Goal: Information Seeking & Learning: Learn about a topic

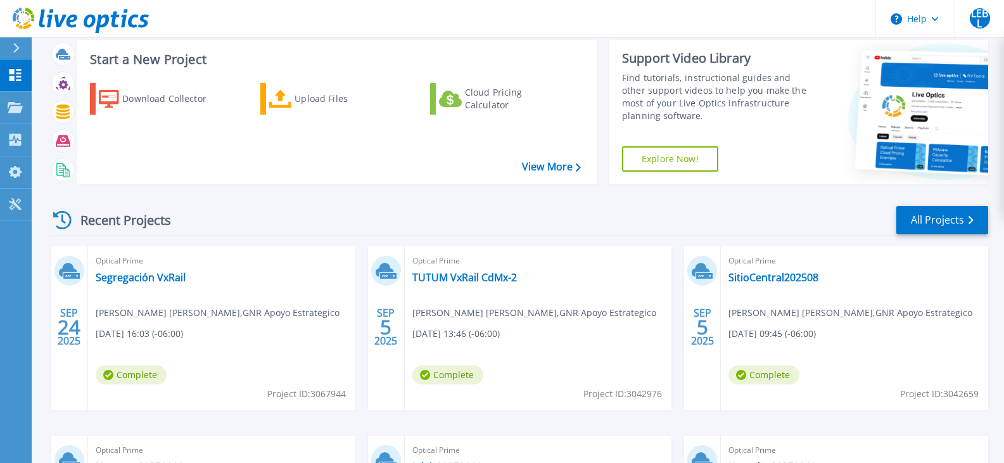
scroll to position [21, 0]
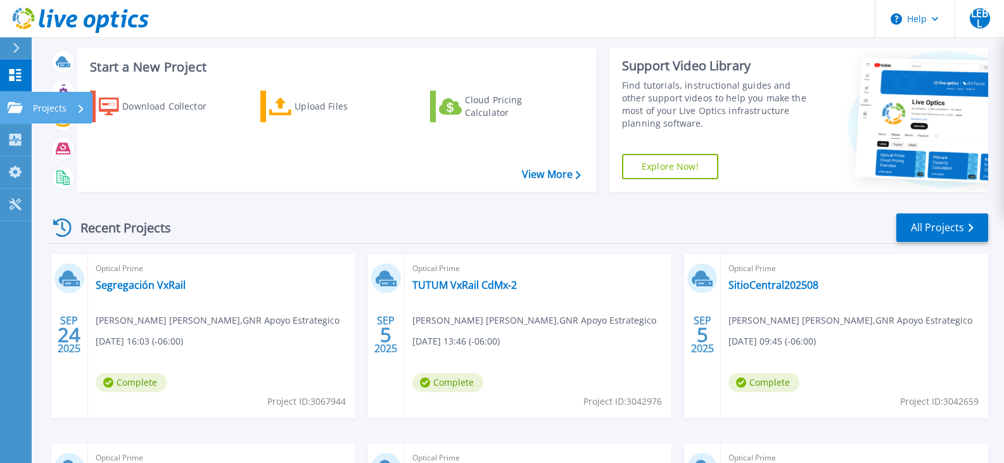
click at [21, 110] on icon at bounding box center [15, 107] width 15 height 11
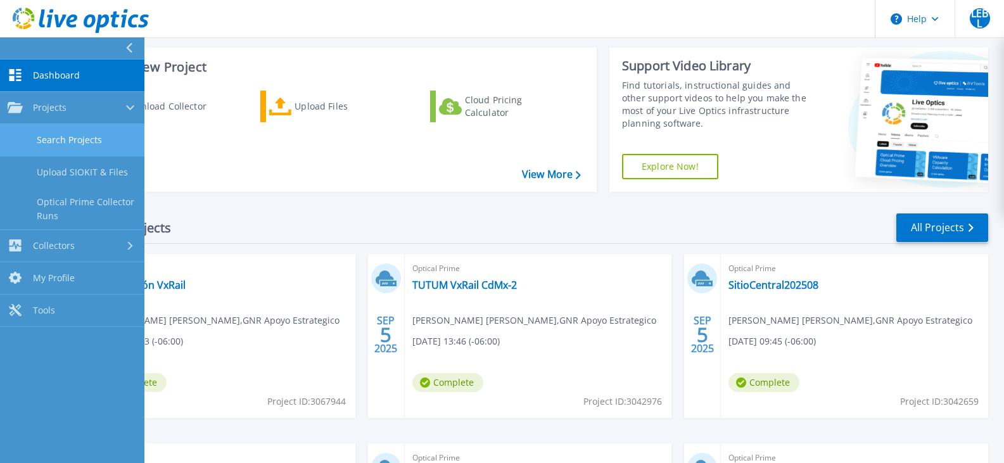
click at [91, 138] on link "Search Projects" at bounding box center [72, 140] width 144 height 32
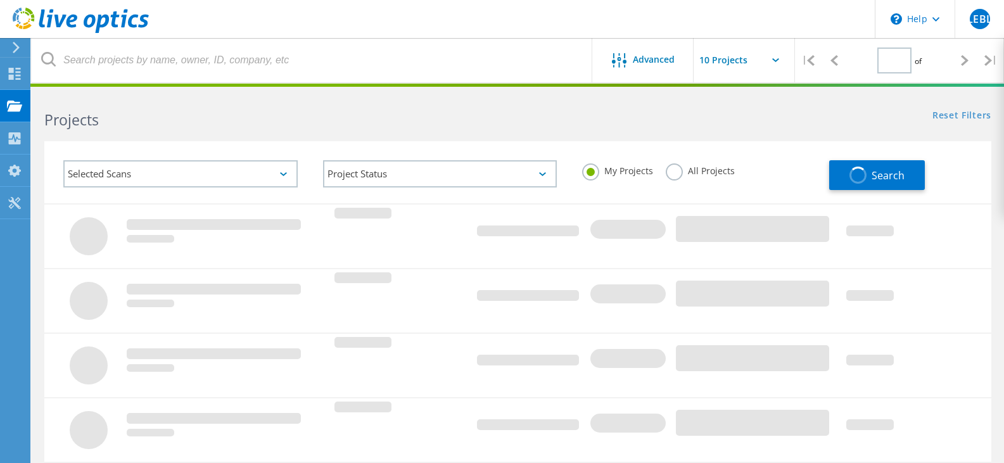
type input "3"
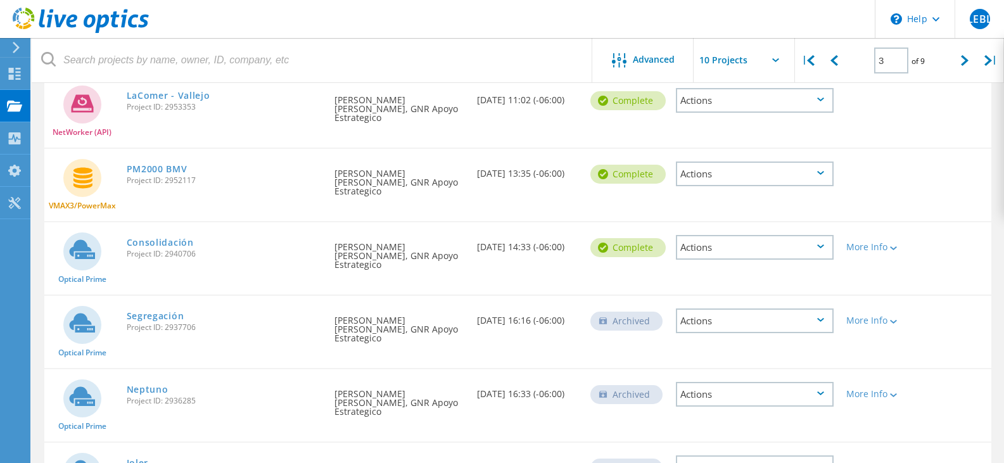
scroll to position [464, 0]
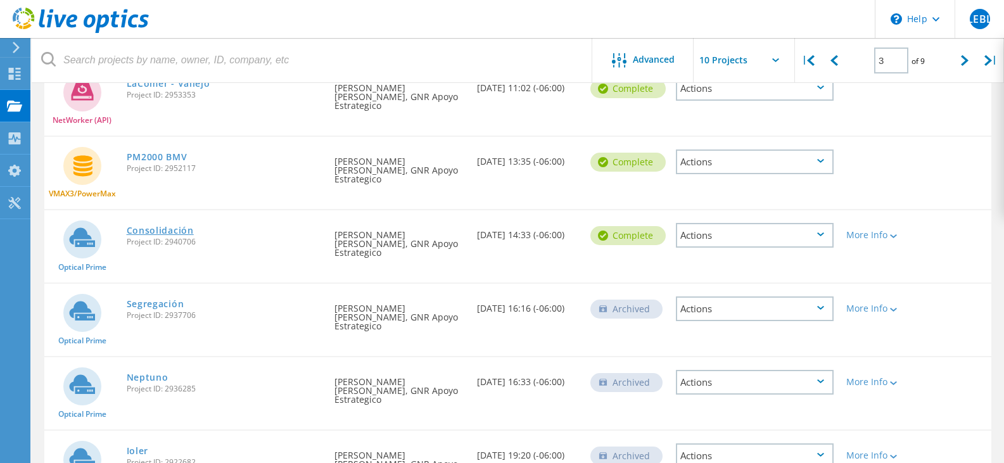
click at [163, 226] on link "Consolidación" at bounding box center [160, 230] width 67 height 9
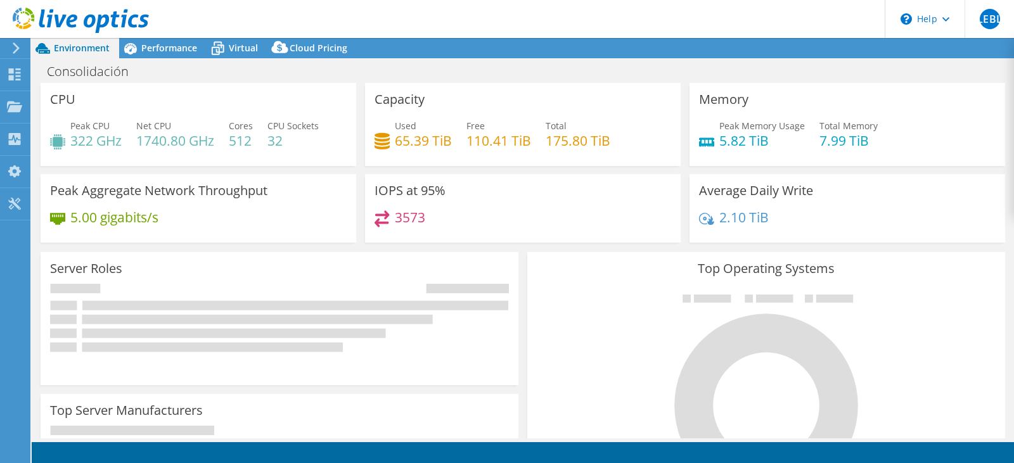
select select "USD"
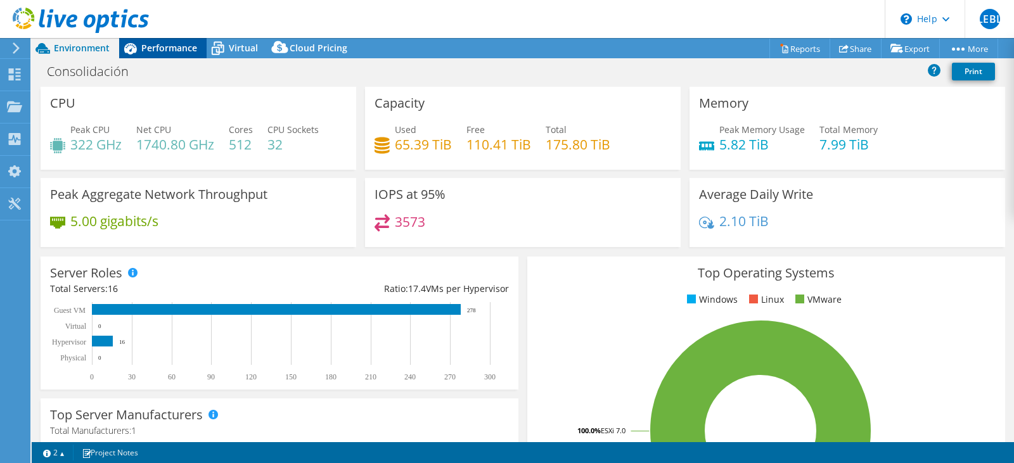
click at [174, 49] on span "Performance" at bounding box center [169, 48] width 56 height 12
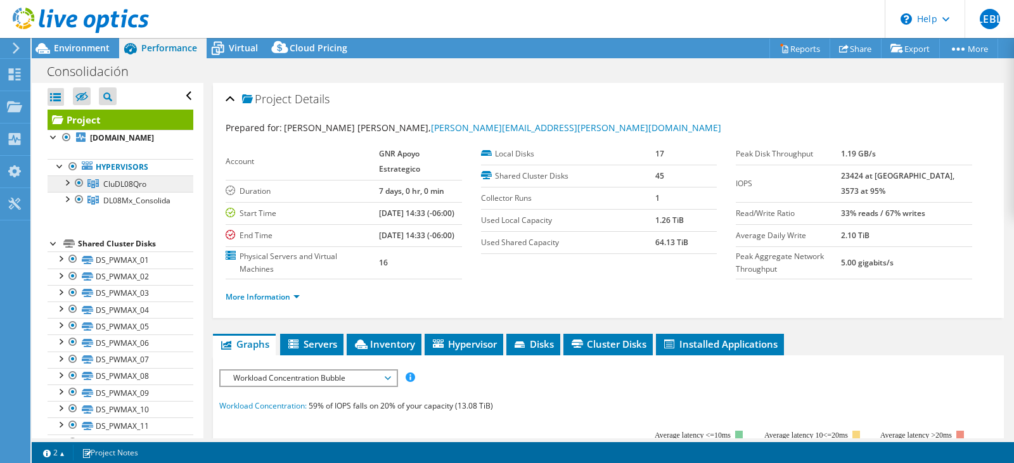
click at [137, 186] on span "CluDL08Qro" at bounding box center [124, 184] width 43 height 11
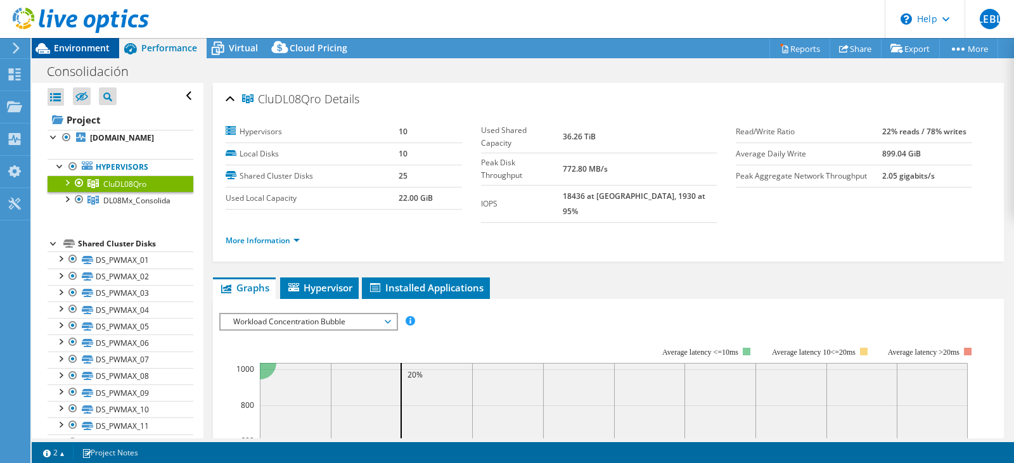
click at [89, 51] on span "Environment" at bounding box center [82, 48] width 56 height 12
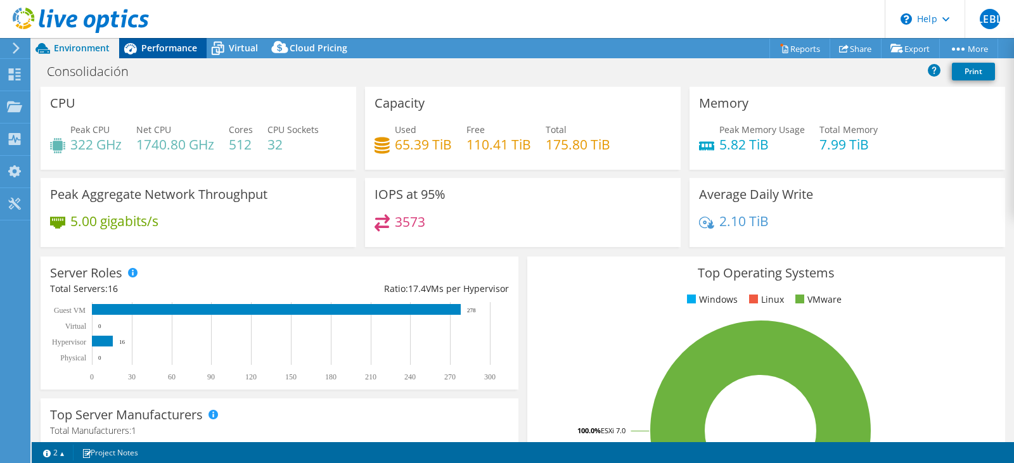
click at [162, 51] on span "Performance" at bounding box center [169, 48] width 56 height 12
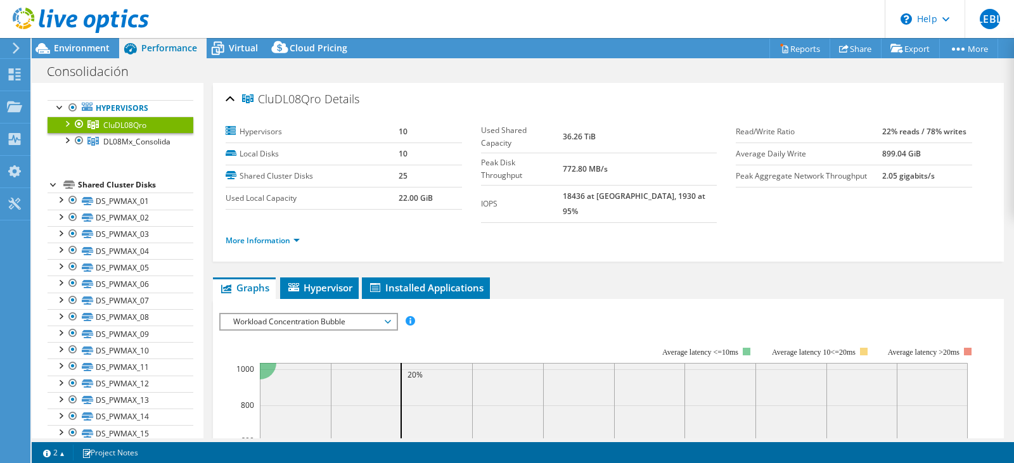
scroll to position [63, 0]
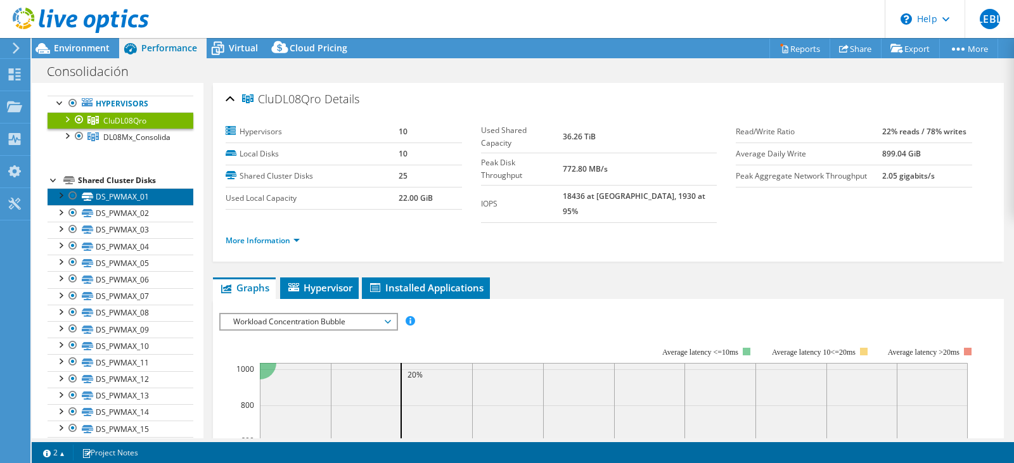
click at [110, 190] on link "DS_PWMAX_01" at bounding box center [121, 196] width 146 height 16
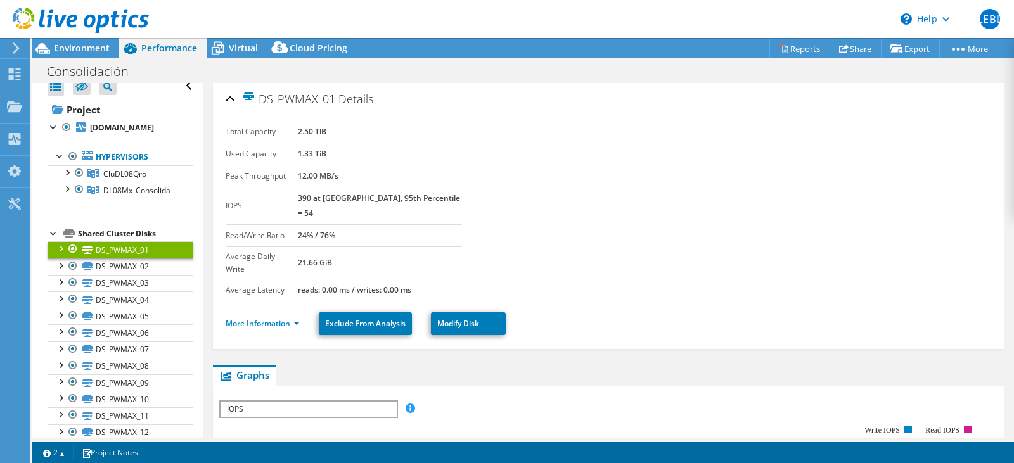
scroll to position [0, 0]
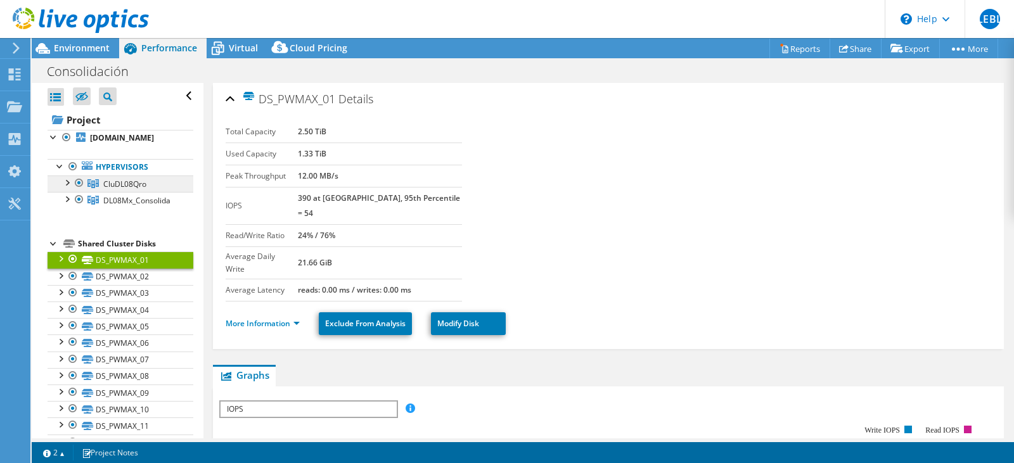
click at [134, 185] on span "CluDL08Qro" at bounding box center [124, 184] width 43 height 11
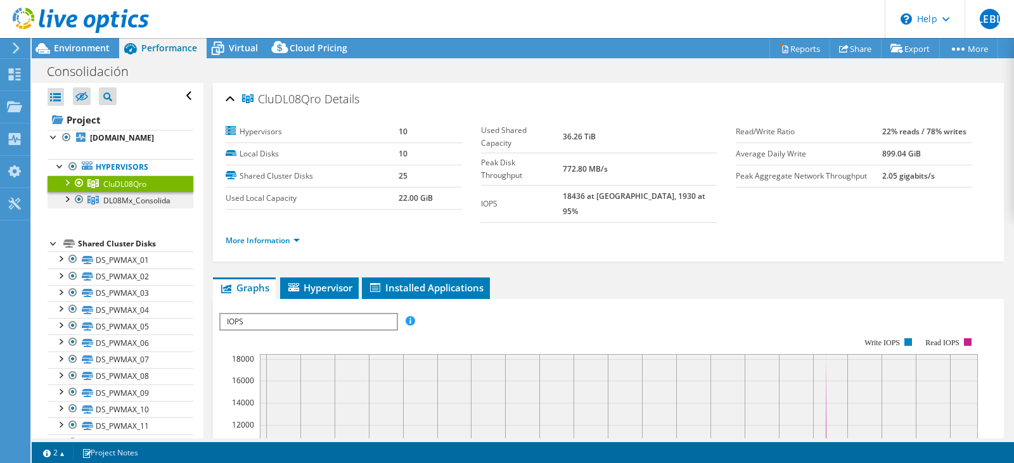
click at [145, 202] on span "DL08Mx_Consolida" at bounding box center [136, 200] width 67 height 11
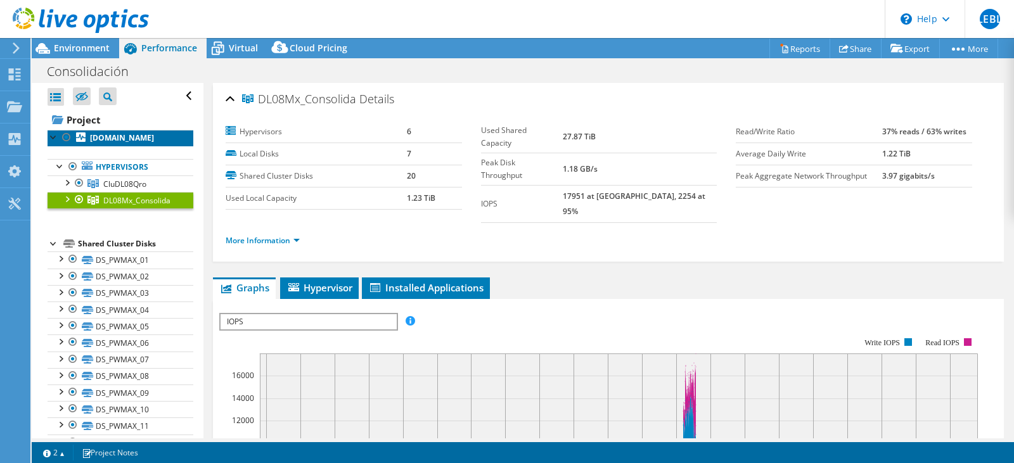
click at [127, 140] on b "[DOMAIN_NAME]" at bounding box center [122, 137] width 64 height 11
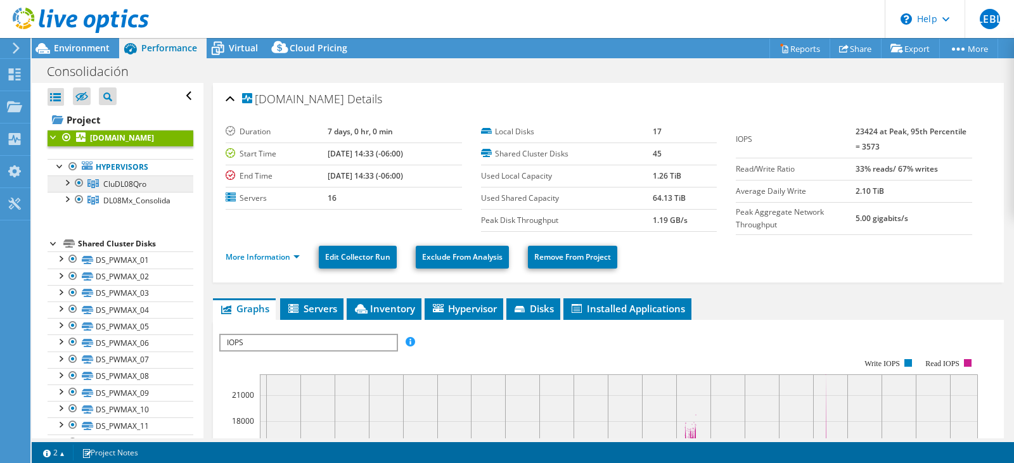
click at [136, 182] on span "CluDL08Qro" at bounding box center [124, 184] width 43 height 11
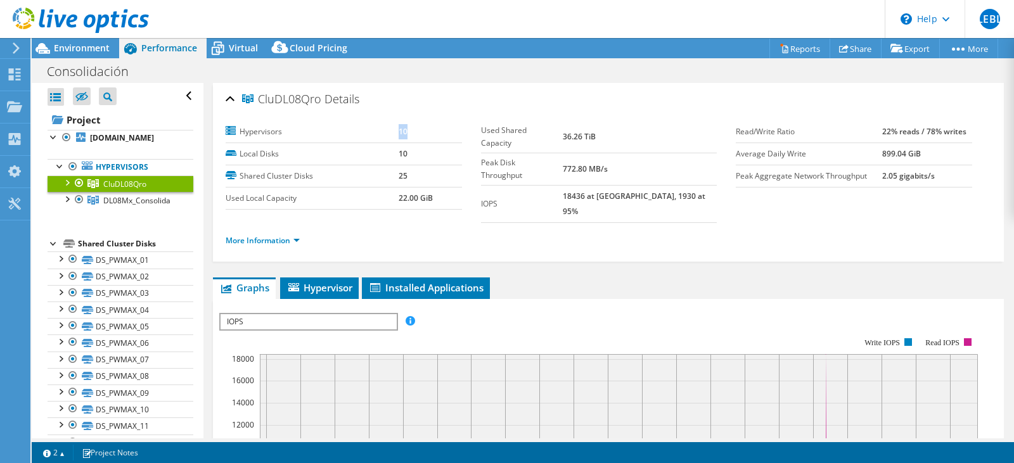
drag, startPoint x: 394, startPoint y: 129, endPoint x: 406, endPoint y: 131, distance: 12.3
click at [406, 131] on tr "Hypervisors 10" at bounding box center [344, 132] width 236 height 22
click at [169, 199] on span "DL08Mx_Consolida" at bounding box center [136, 200] width 67 height 11
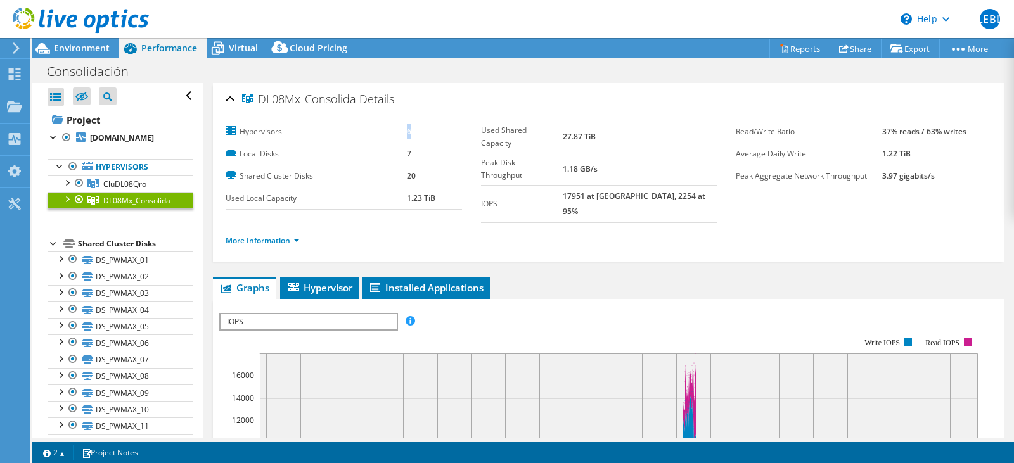
drag, startPoint x: 399, startPoint y: 131, endPoint x: 412, endPoint y: 132, distance: 13.4
click at [412, 132] on tr "Hypervisors 6" at bounding box center [344, 132] width 236 height 22
click at [561, 195] on section "Hypervisors 6 Local Disks 7 Shared Cluster Disks 20 Used Local Capacity 1.23 Ti…" at bounding box center [481, 172] width 510 height 102
click at [297, 235] on link "More Information" at bounding box center [263, 240] width 74 height 11
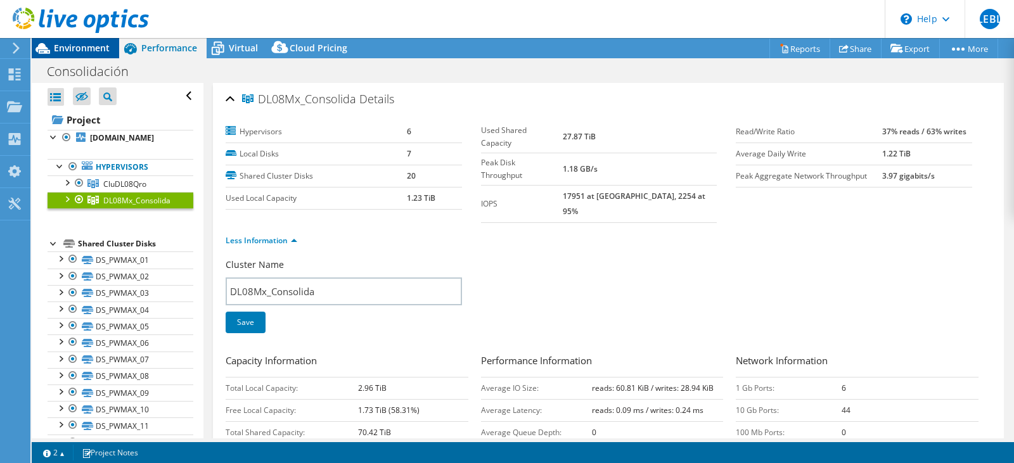
click at [70, 46] on span "Environment" at bounding box center [82, 48] width 56 height 12
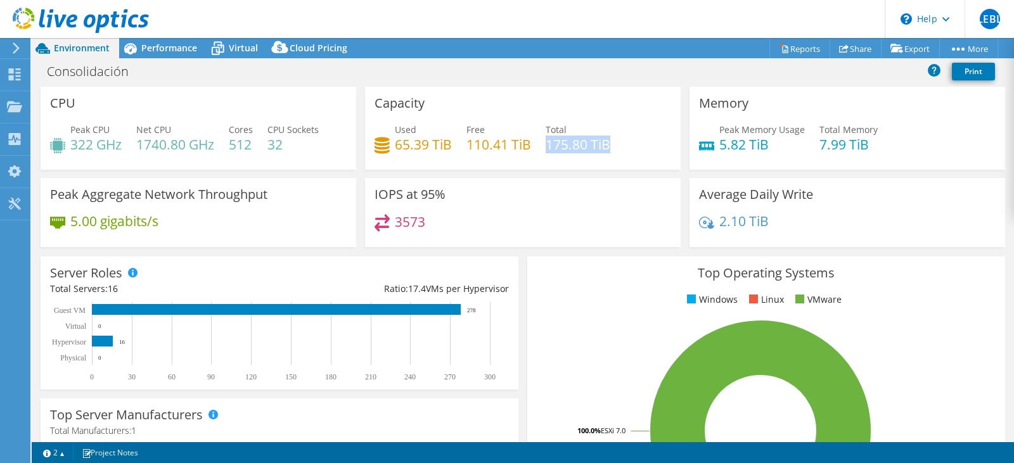
drag, startPoint x: 542, startPoint y: 147, endPoint x: 606, endPoint y: 145, distance: 64.0
click at [606, 145] on h4 "175.80 TiB" at bounding box center [578, 145] width 65 height 14
click at [515, 175] on div "Capacity Used 65.39 TiB Free 110.41 TiB Total 175.80 TiB" at bounding box center [523, 132] width 324 height 91
click at [235, 52] on span "Virtual" at bounding box center [243, 48] width 29 height 12
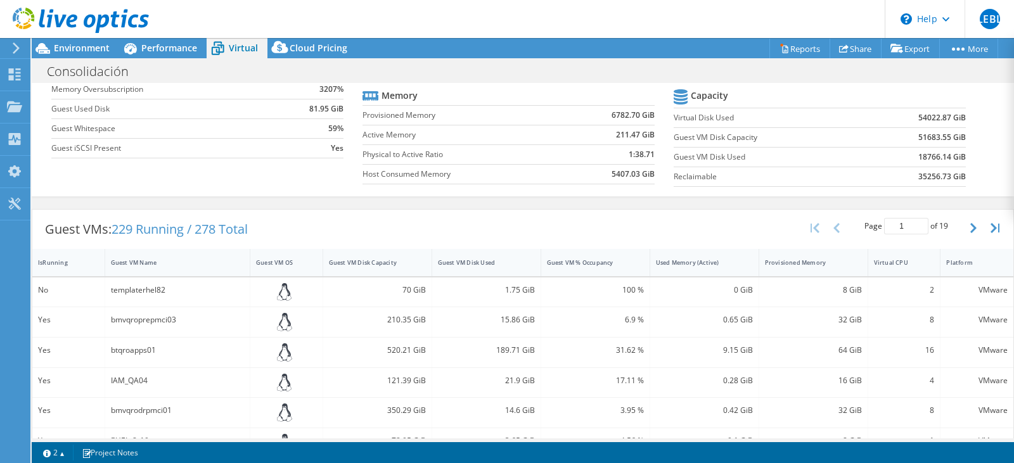
scroll to position [127, 0]
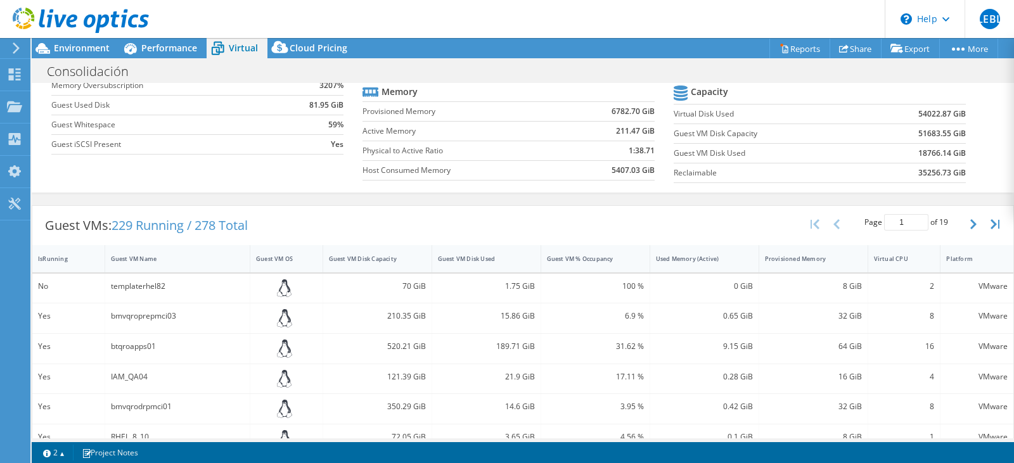
click at [462, 290] on div "1.75 GiB" at bounding box center [486, 286] width 97 height 14
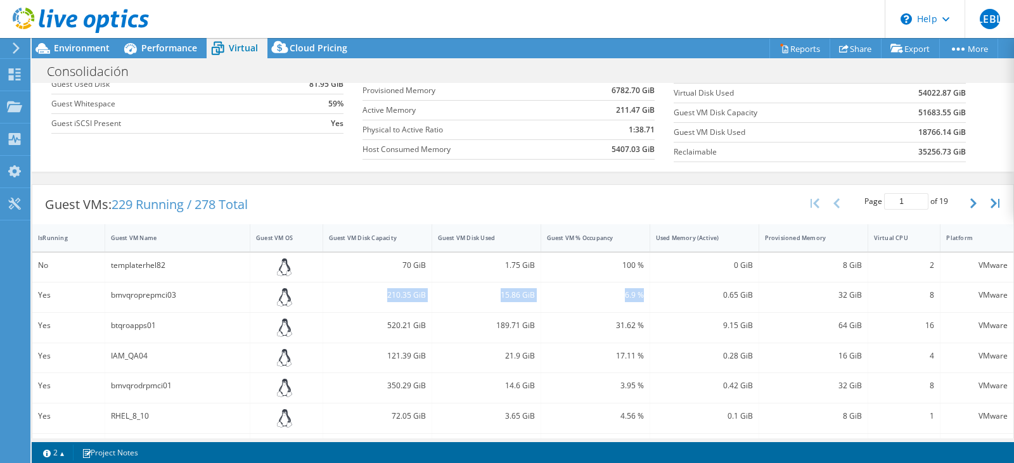
drag, startPoint x: 381, startPoint y: 295, endPoint x: 636, endPoint y: 297, distance: 255.4
click at [636, 297] on div "Yes bmvqroprepmci03 210.35 GiB 15.86 GiB 6.9 % 0.65 GiB 32 GiB 8 VMware" at bounding box center [522, 298] width 981 height 30
click at [614, 240] on div "Guest VM % Occupancy" at bounding box center [588, 238] width 82 height 8
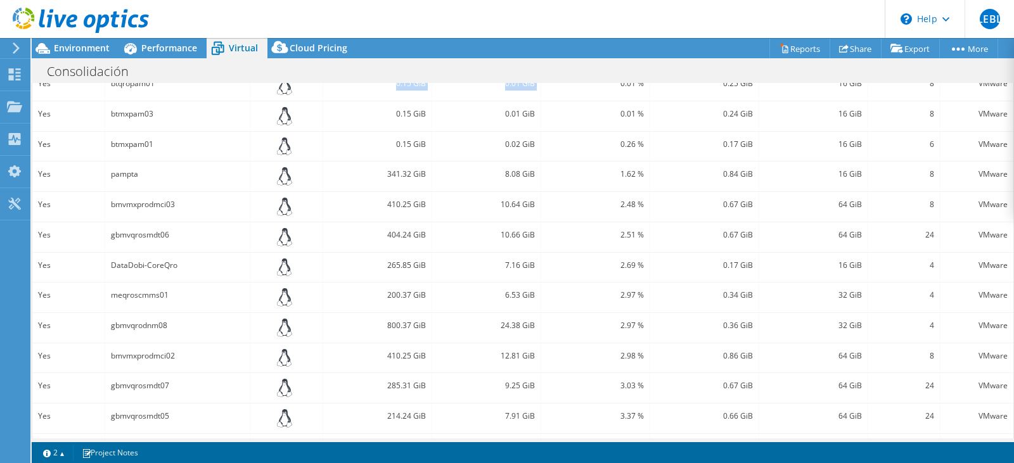
scroll to position [380, 0]
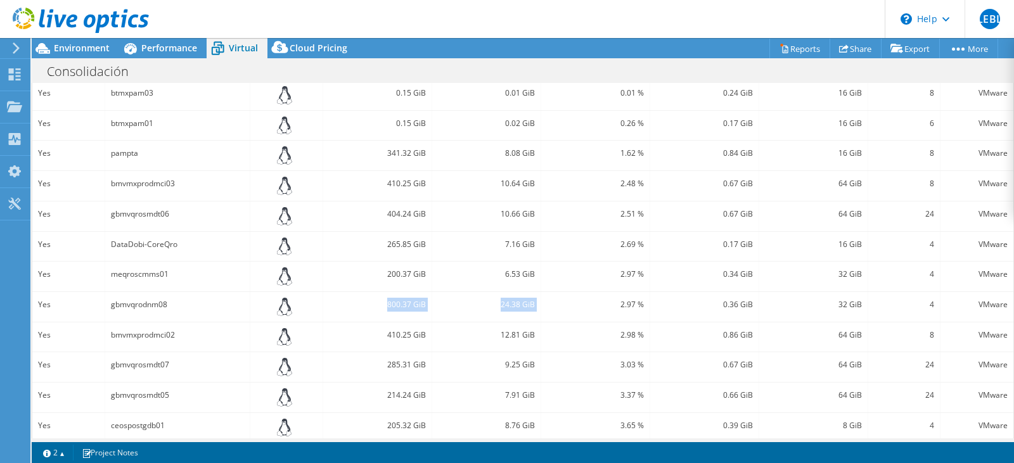
drag, startPoint x: 385, startPoint y: 304, endPoint x: 537, endPoint y: 305, distance: 152.7
click at [537, 305] on div "Yes gbmvqrodnm08 800.37 GiB 24.38 GiB 2.97 % 0.36 GiB 32 GiB 4 VMware" at bounding box center [522, 307] width 981 height 30
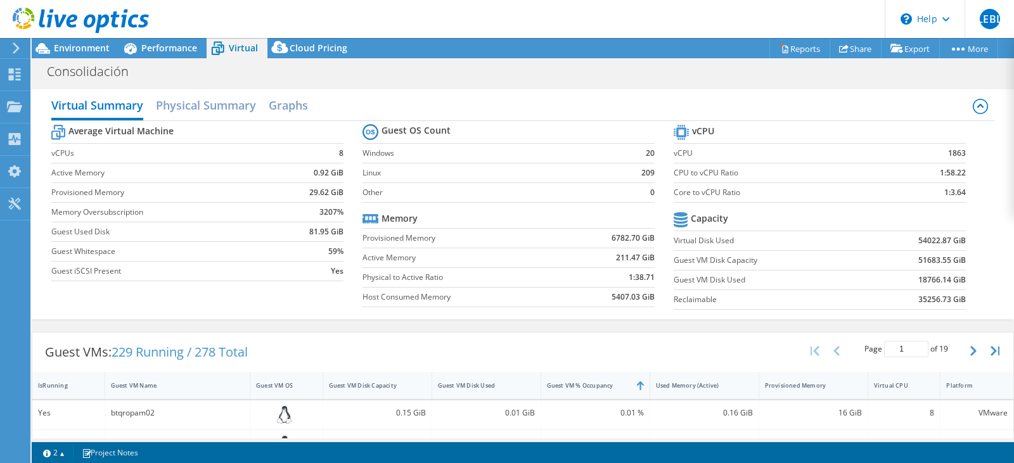
scroll to position [21, 0]
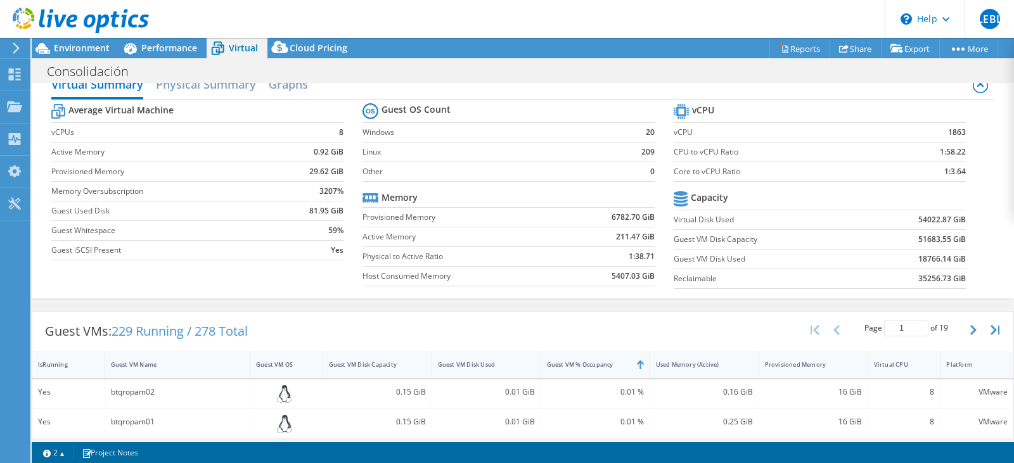
click at [908, 278] on td "35256.73 GiB" at bounding box center [915, 279] width 101 height 20
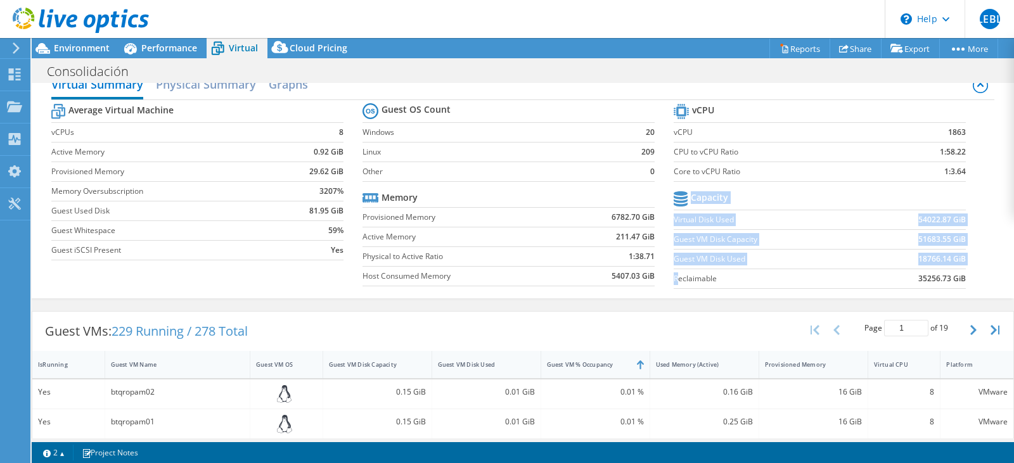
drag, startPoint x: 674, startPoint y: 277, endPoint x: 959, endPoint y: 283, distance: 285.9
click at [959, 283] on section "vCPU vCPU 1863 CPU to vCPU Ratio 1:58.22 Core to vCPU Ratio 1:3.64 Capacity Vir…" at bounding box center [829, 198] width 311 height 195
click at [792, 278] on label "Reclaimable" at bounding box center [769, 278] width 191 height 13
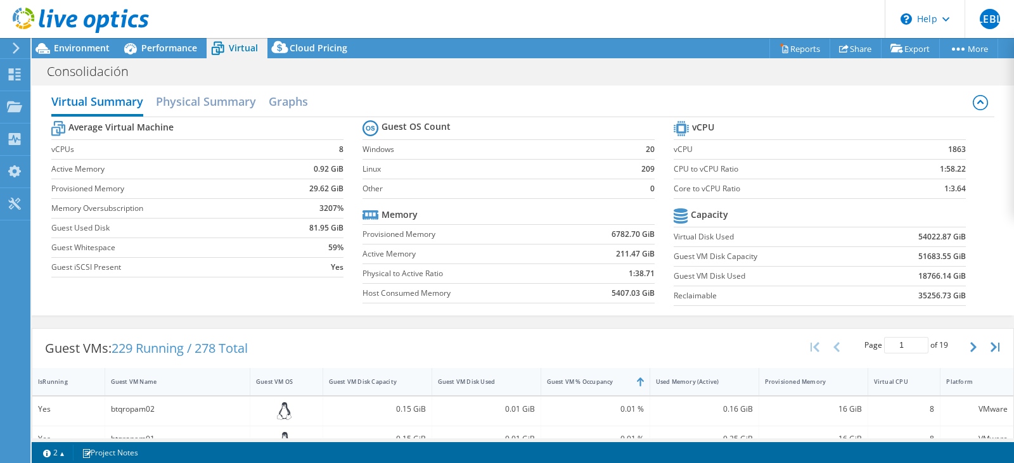
scroll to position [0, 0]
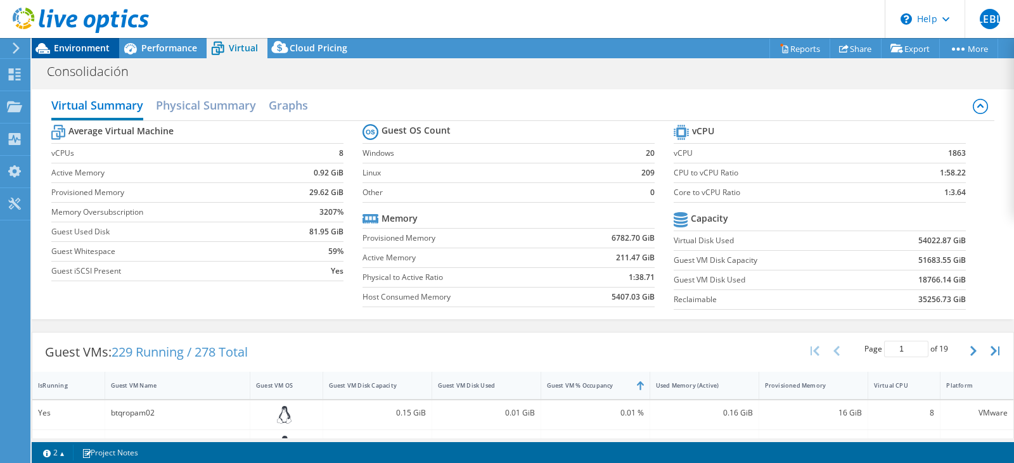
click at [62, 54] on div "Environment" at bounding box center [75, 48] width 87 height 20
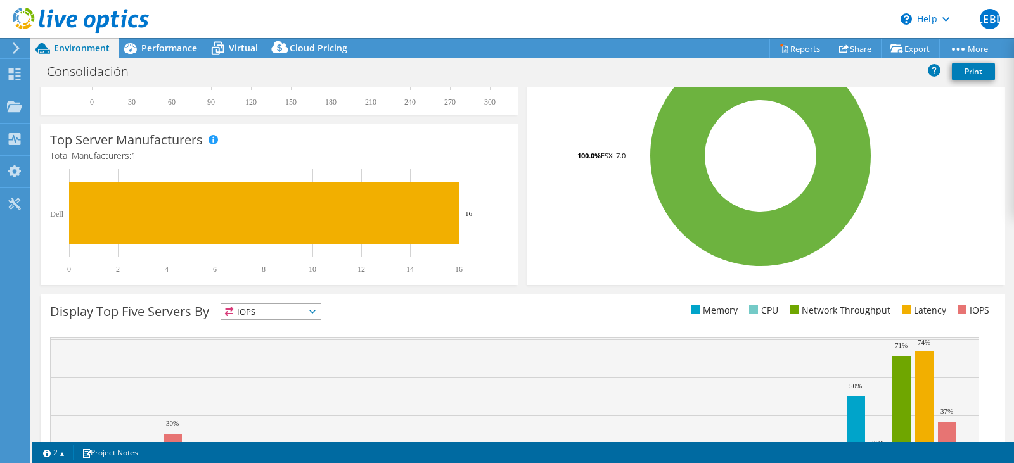
scroll to position [256, 0]
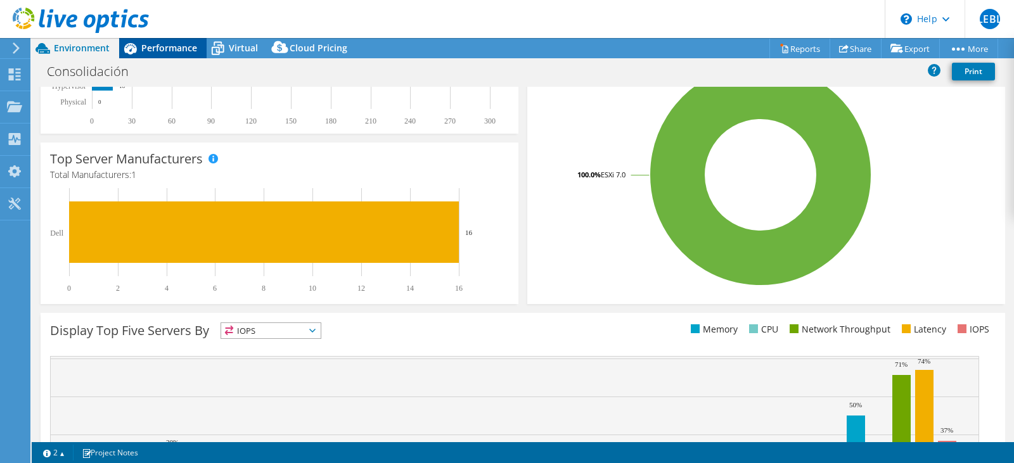
click at [181, 53] on span "Performance" at bounding box center [169, 48] width 56 height 12
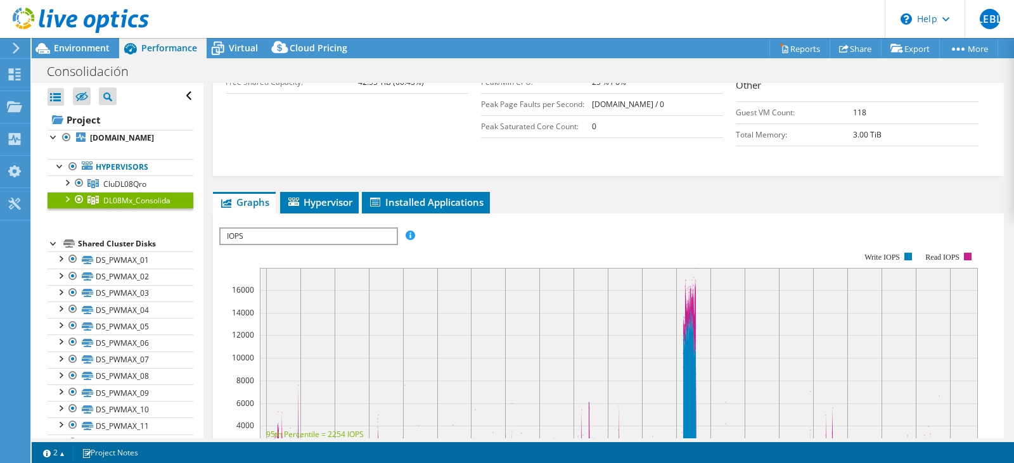
scroll to position [352, 0]
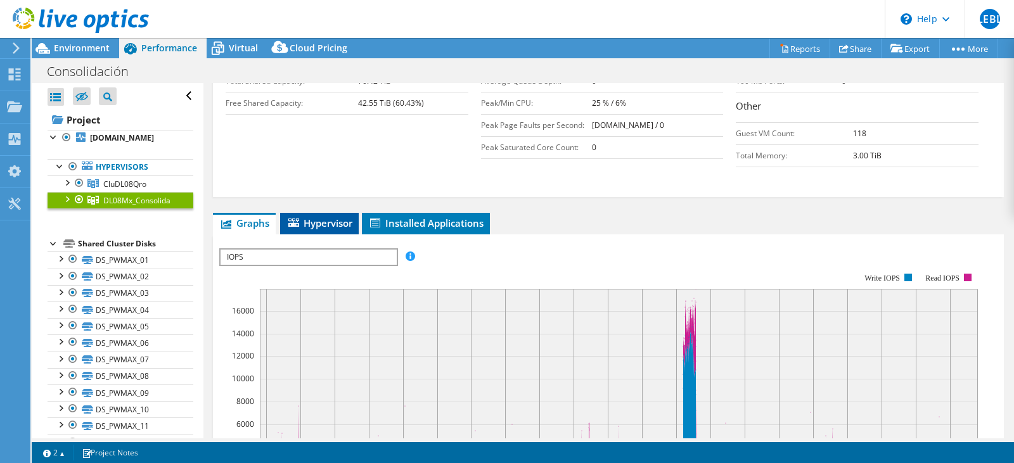
click at [341, 217] on span "Hypervisor" at bounding box center [319, 223] width 66 height 13
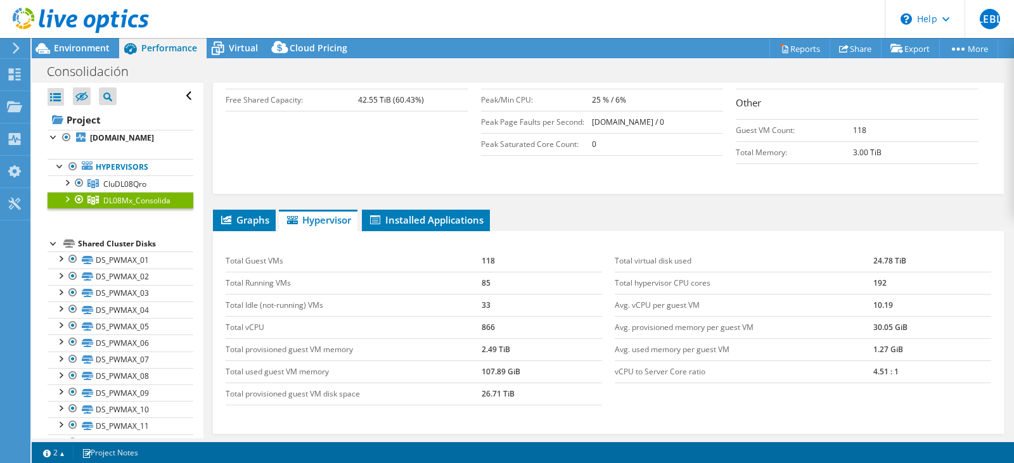
scroll to position [409, 0]
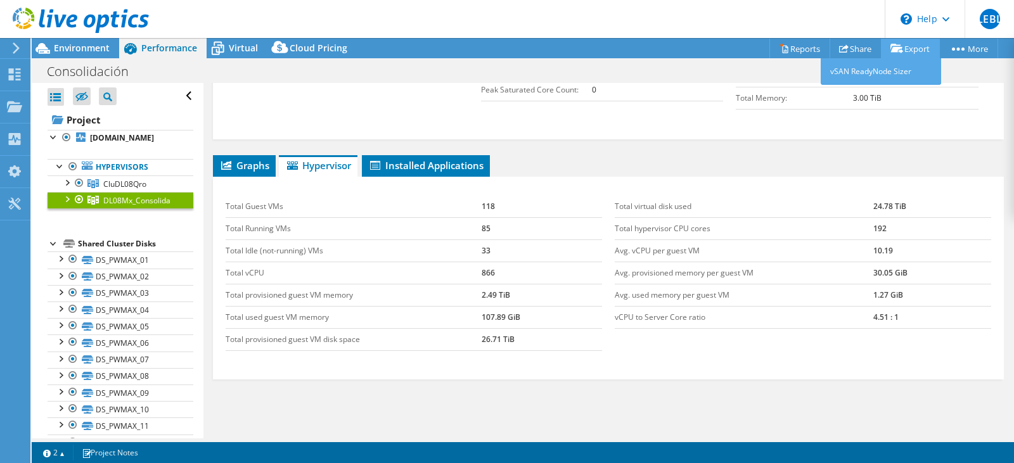
click at [903, 50] on link "Export" at bounding box center [910, 49] width 59 height 20
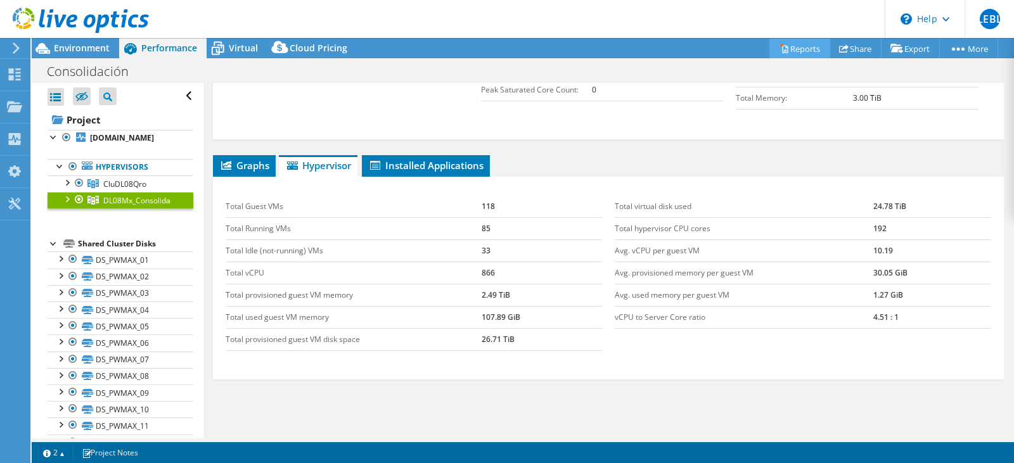
click at [796, 49] on link "Reports" at bounding box center [799, 49] width 61 height 20
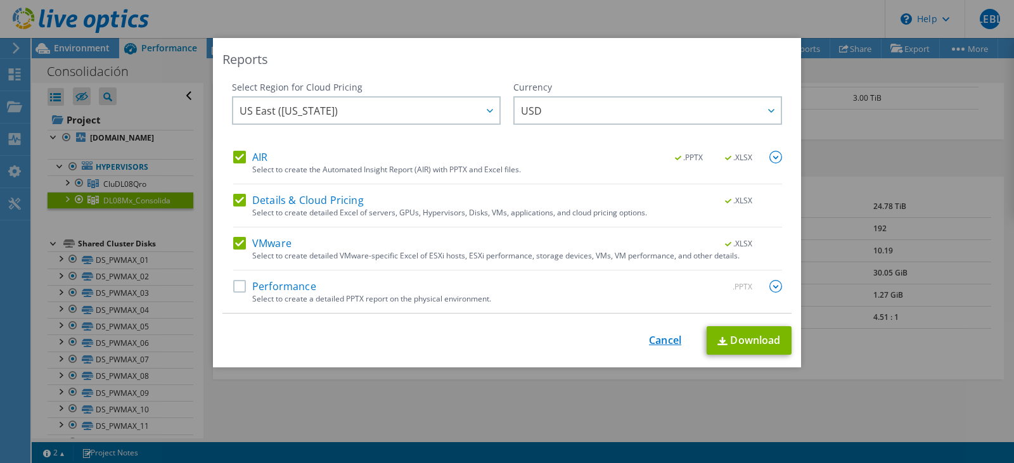
click at [649, 340] on link "Cancel" at bounding box center [665, 341] width 32 height 12
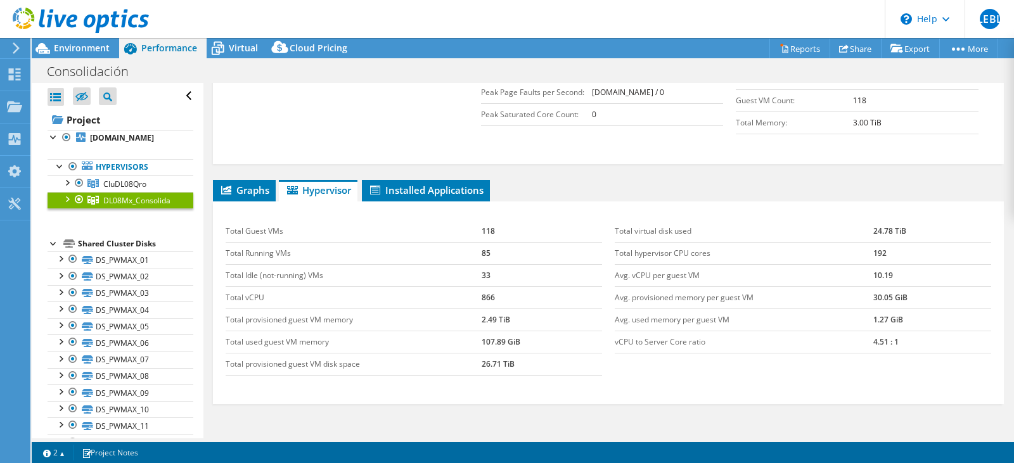
scroll to position [388, 0]
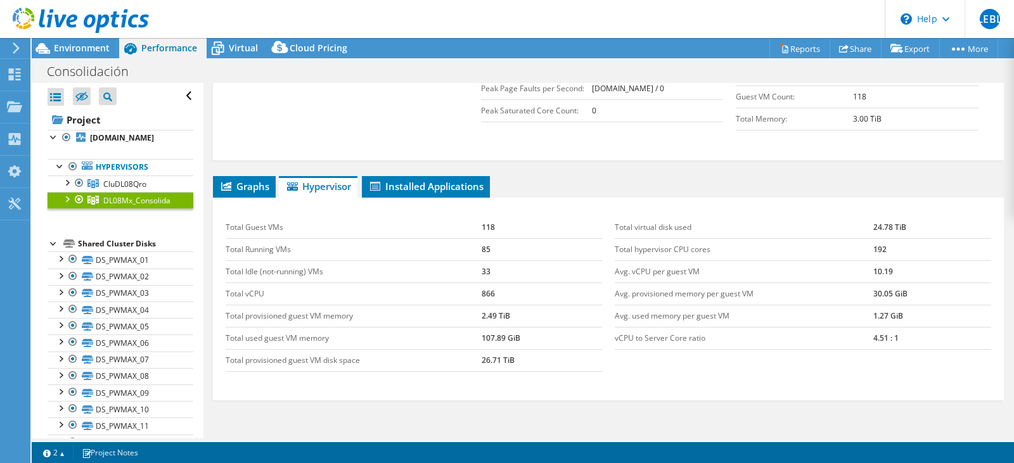
click at [63, 198] on div at bounding box center [66, 198] width 13 height 13
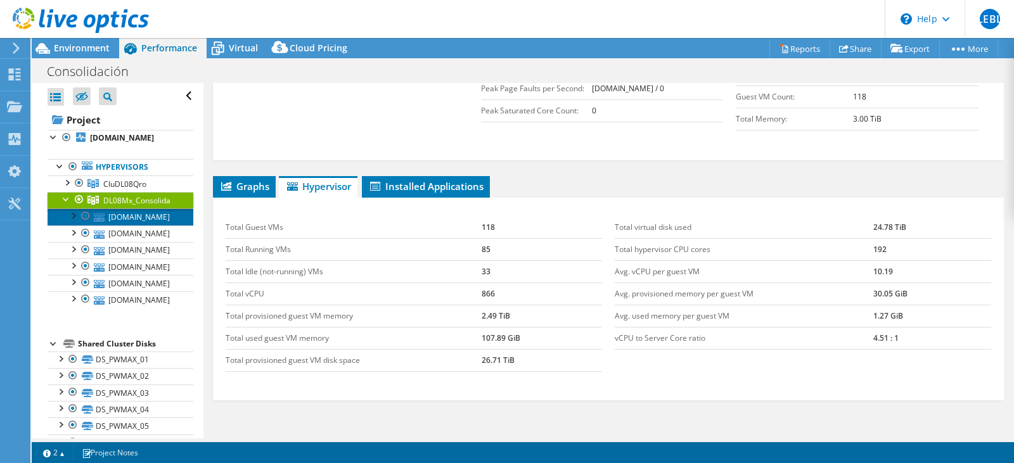
click at [127, 215] on link "[DOMAIN_NAME]" at bounding box center [121, 216] width 146 height 16
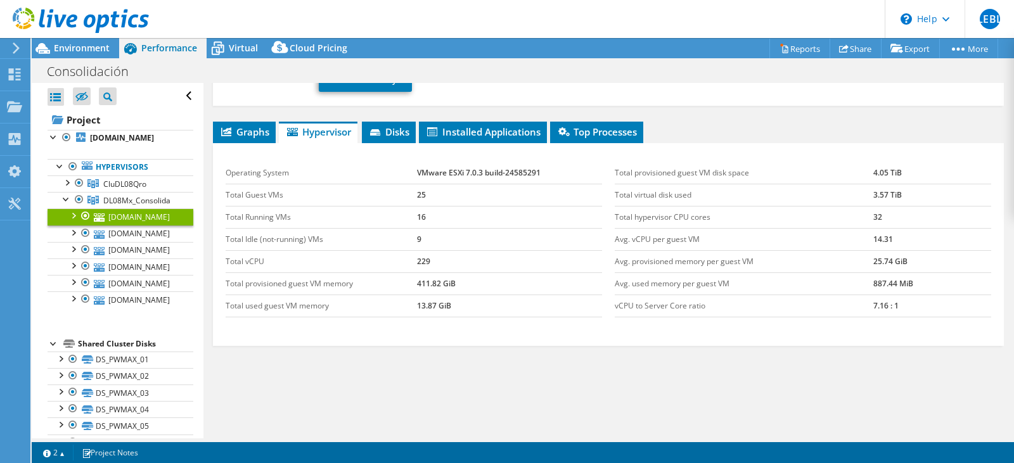
scroll to position [174, 0]
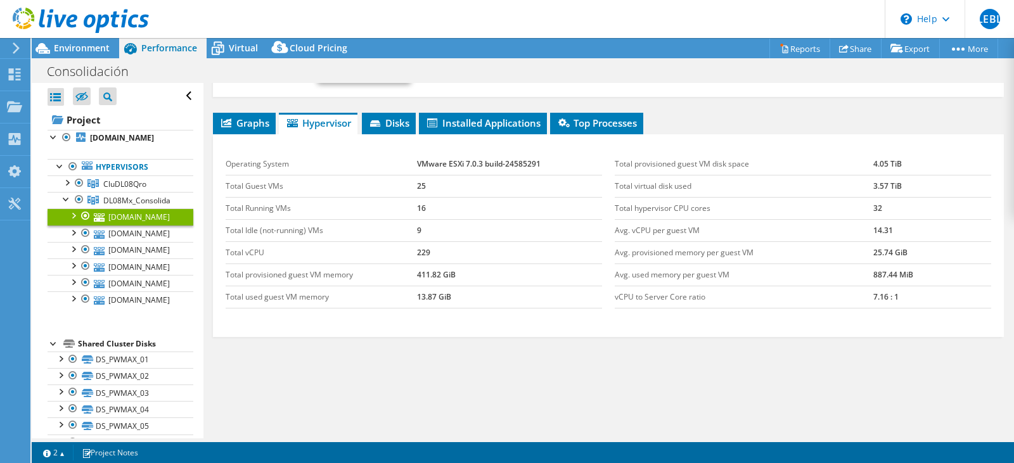
click at [75, 218] on div at bounding box center [73, 214] width 13 height 13
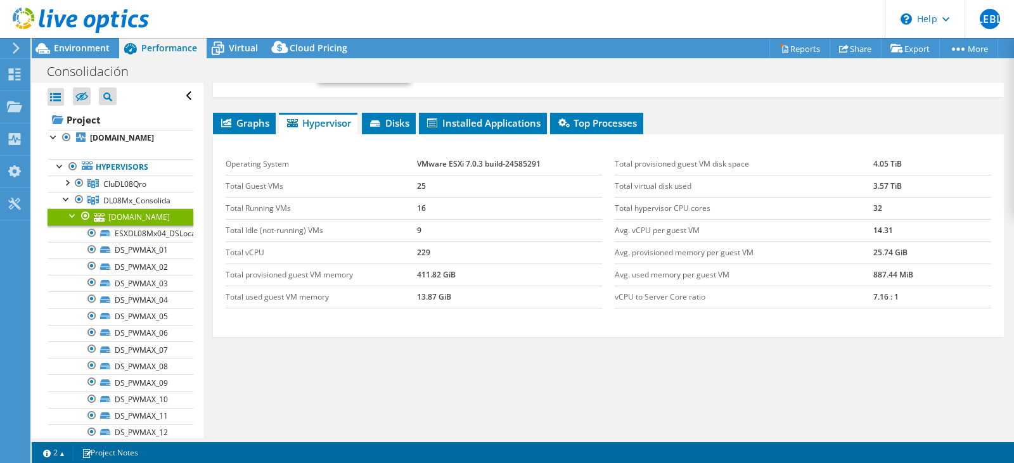
click at [150, 217] on link "[DOMAIN_NAME]" at bounding box center [121, 216] width 146 height 16
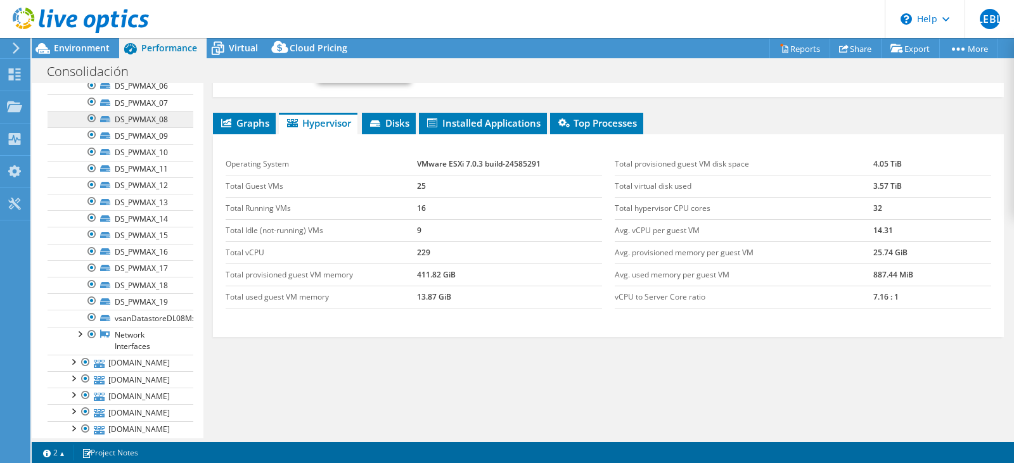
scroll to position [253, 0]
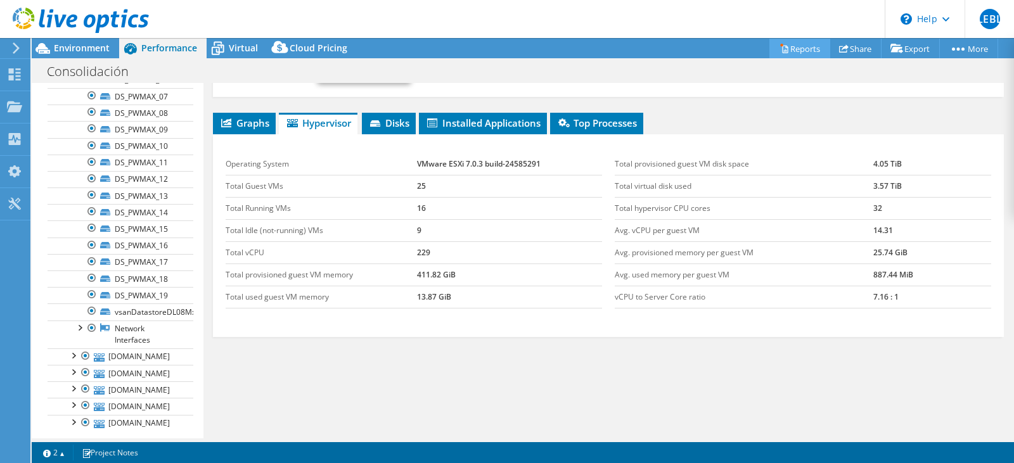
click at [785, 48] on link "Reports" at bounding box center [799, 49] width 61 height 20
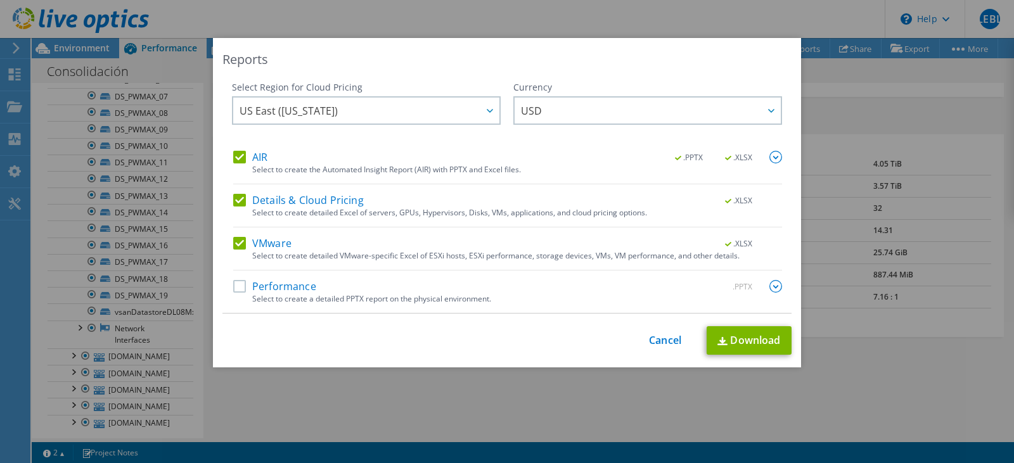
click at [236, 159] on label "AIR" at bounding box center [250, 157] width 34 height 13
click at [0, 0] on input "AIR" at bounding box center [0, 0] width 0 height 0
click at [764, 335] on link "Download" at bounding box center [749, 340] width 85 height 29
click at [667, 339] on link "Cancel" at bounding box center [665, 341] width 32 height 12
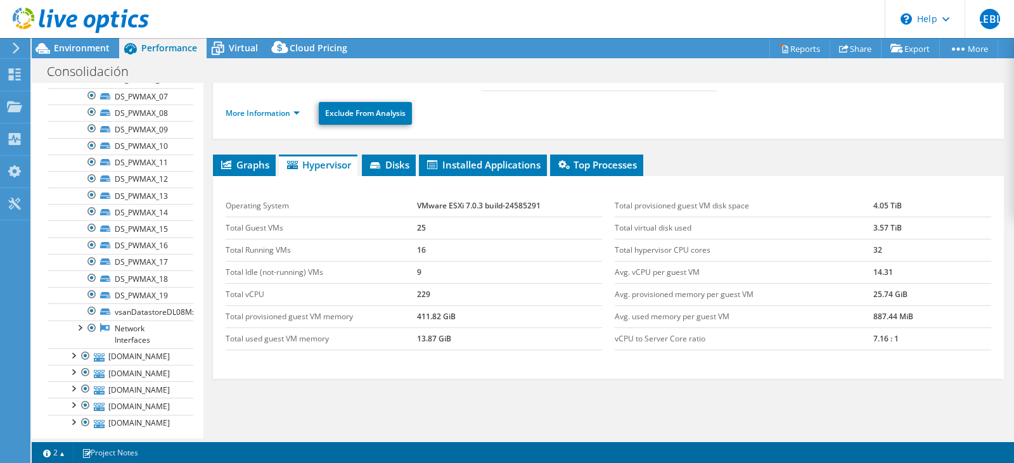
scroll to position [131, 0]
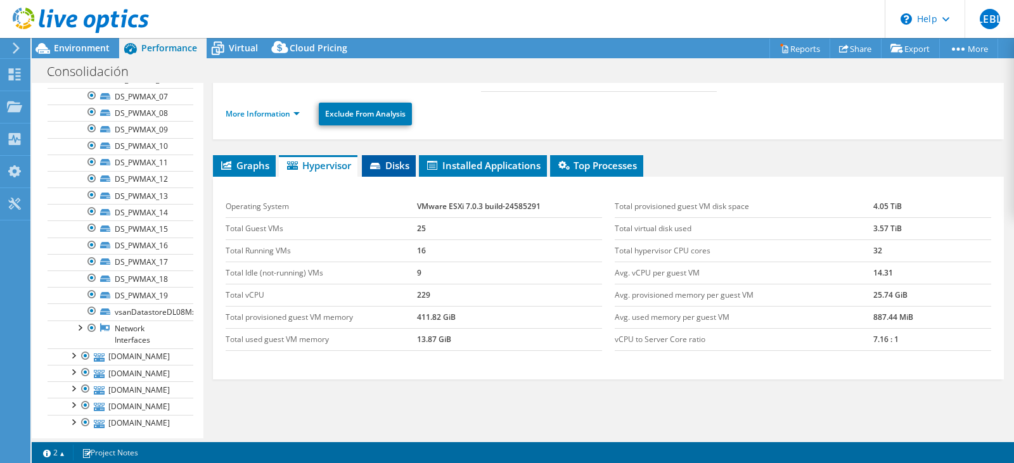
click at [395, 159] on span "Disks" at bounding box center [388, 165] width 41 height 13
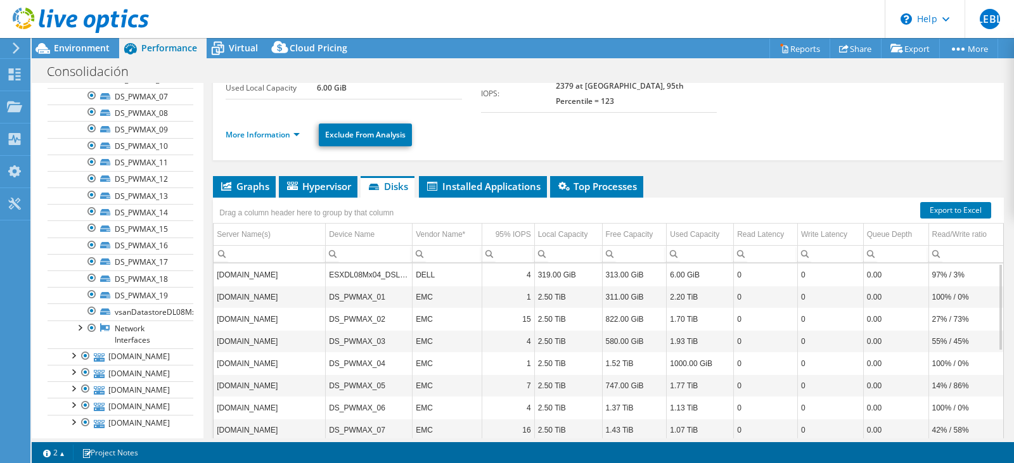
scroll to position [89, 0]
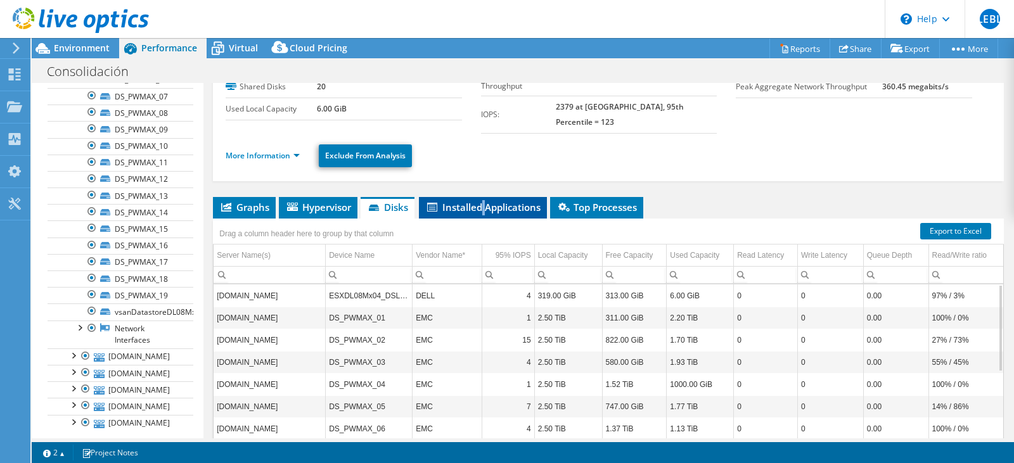
click at [485, 201] on span "Installed Applications" at bounding box center [482, 207] width 115 height 13
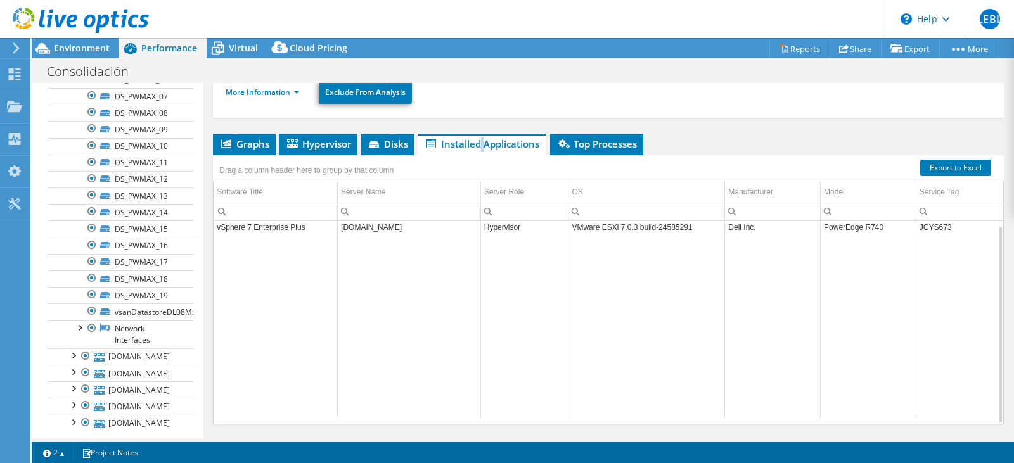
scroll to position [174, 0]
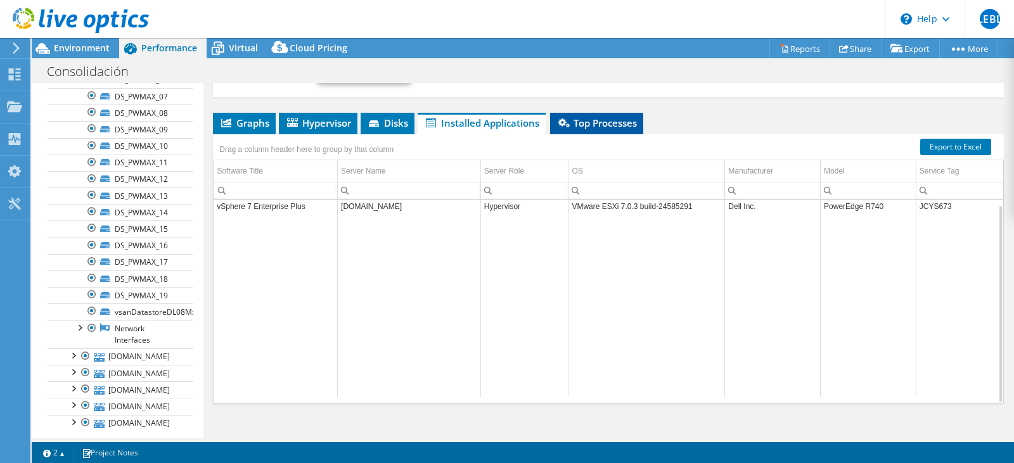
click at [621, 117] on span "Top Processes" at bounding box center [596, 123] width 80 height 13
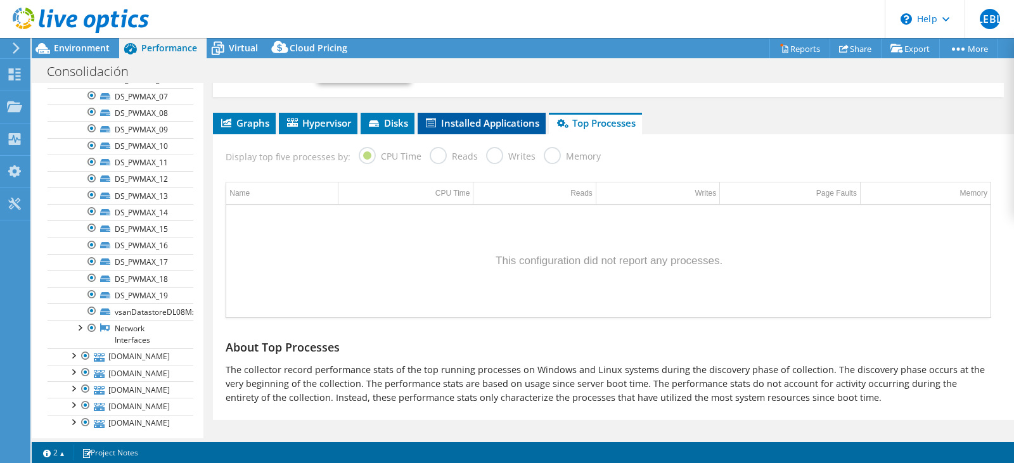
click at [494, 118] on li "Installed Applications" at bounding box center [482, 124] width 128 height 22
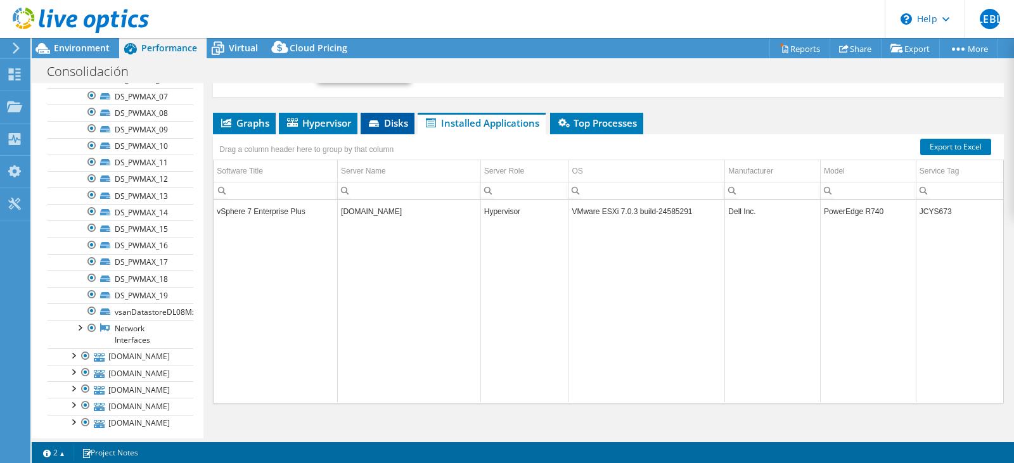
click at [394, 117] on span "Disks" at bounding box center [387, 123] width 41 height 13
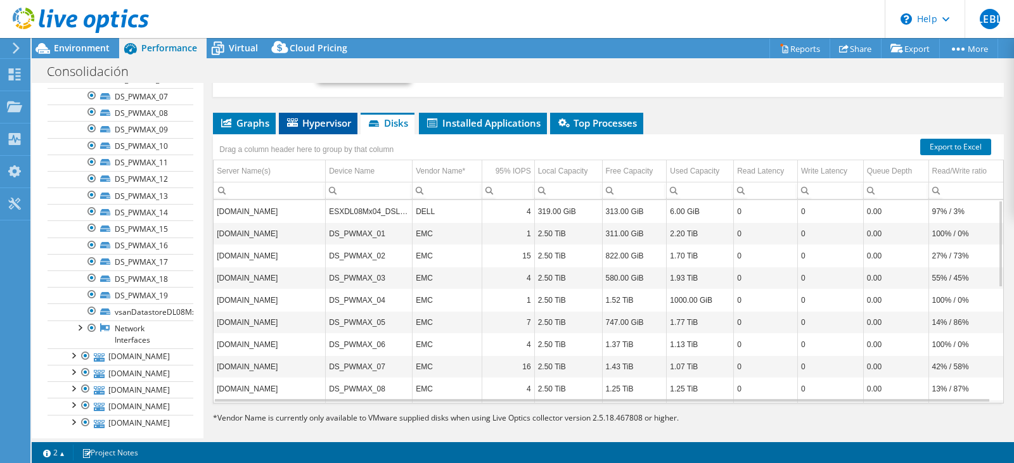
click at [330, 117] on span "Hypervisor" at bounding box center [318, 123] width 66 height 13
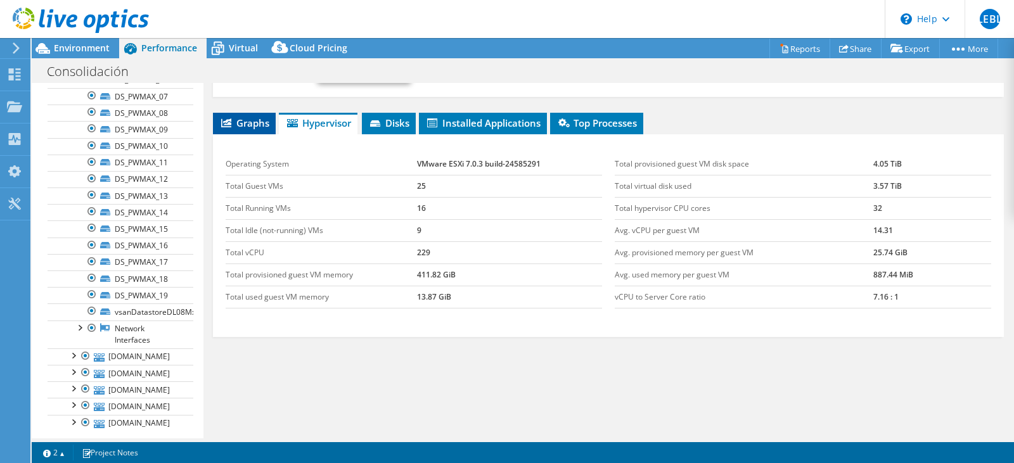
click at [231, 119] on icon at bounding box center [226, 123] width 10 height 9
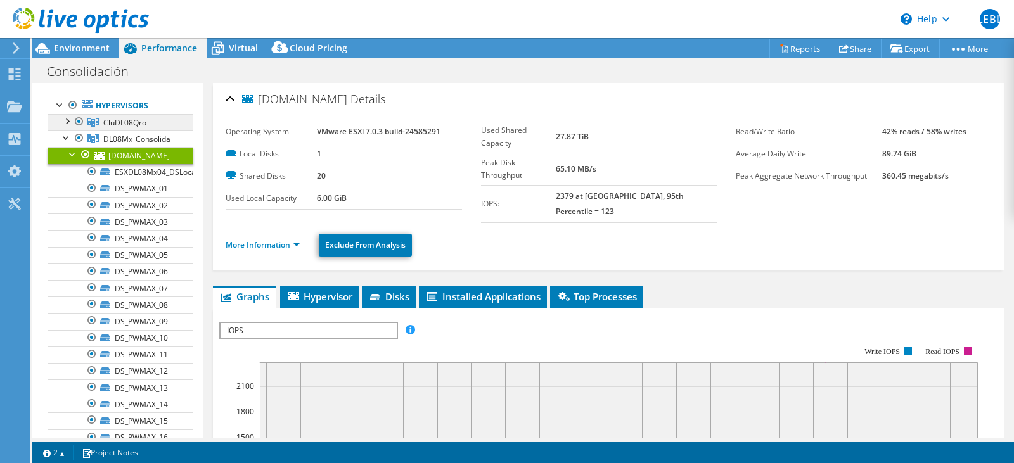
scroll to position [0, 0]
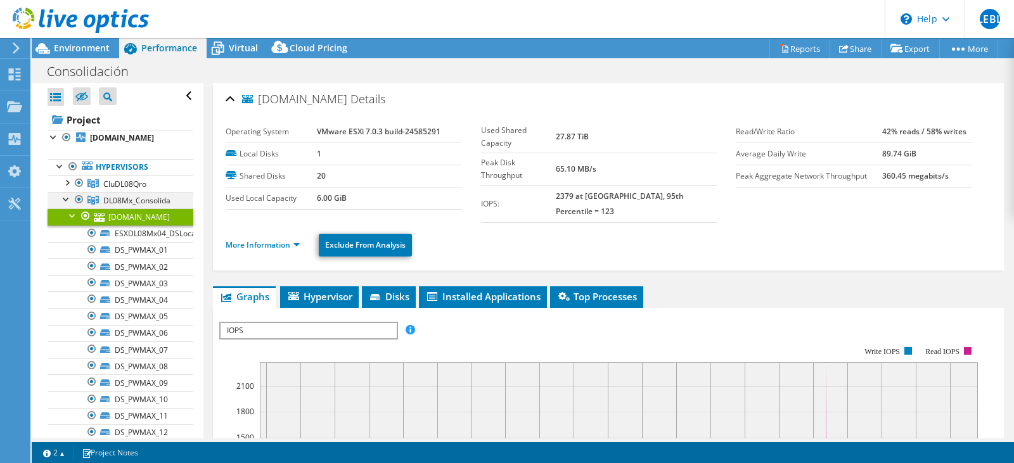
click at [76, 202] on div at bounding box center [79, 199] width 13 height 15
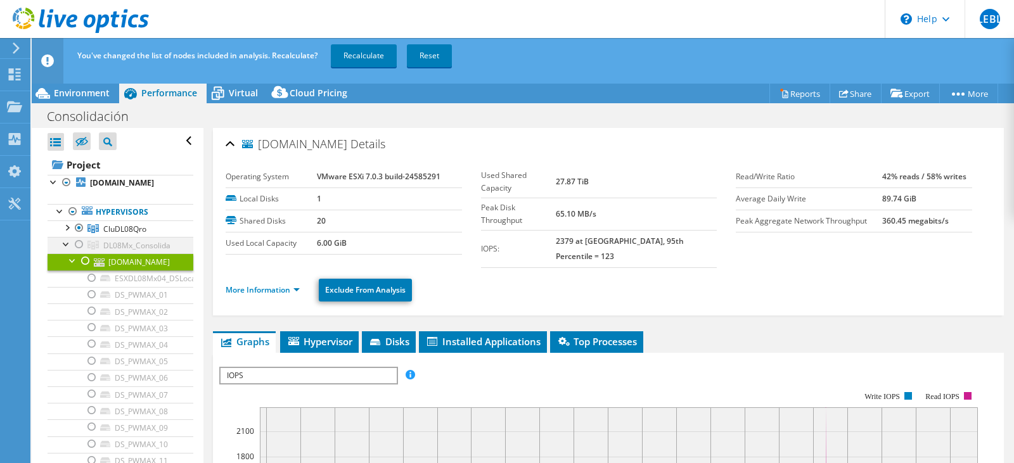
click at [67, 247] on div at bounding box center [66, 243] width 13 height 13
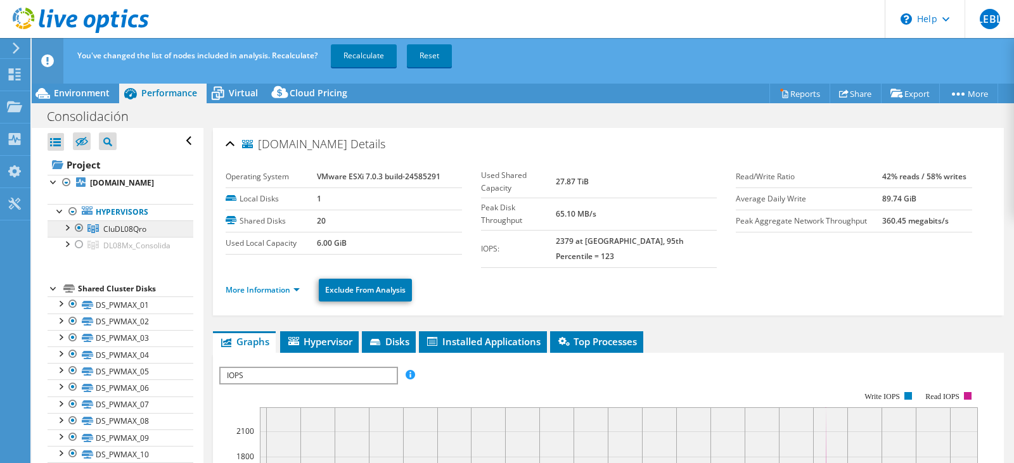
click at [144, 231] on span "CluDL08Qro" at bounding box center [124, 229] width 43 height 11
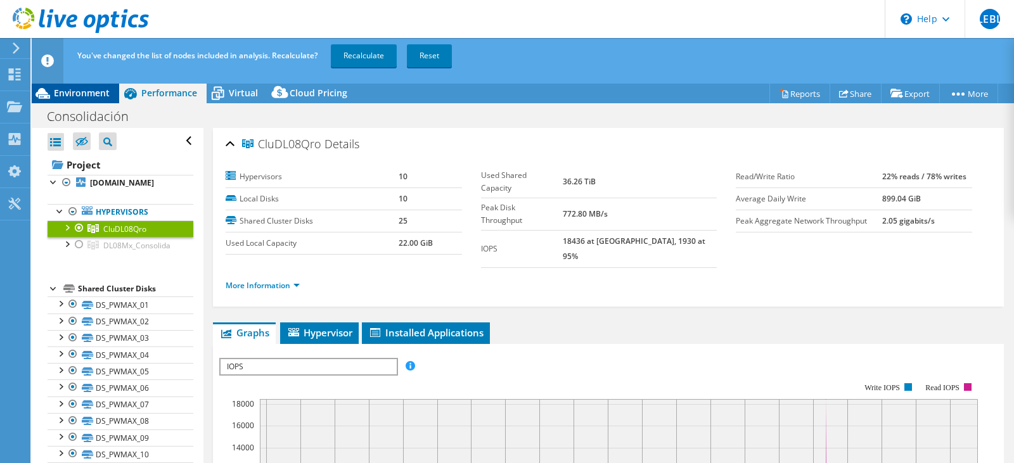
click at [90, 89] on span "Environment" at bounding box center [82, 93] width 56 height 12
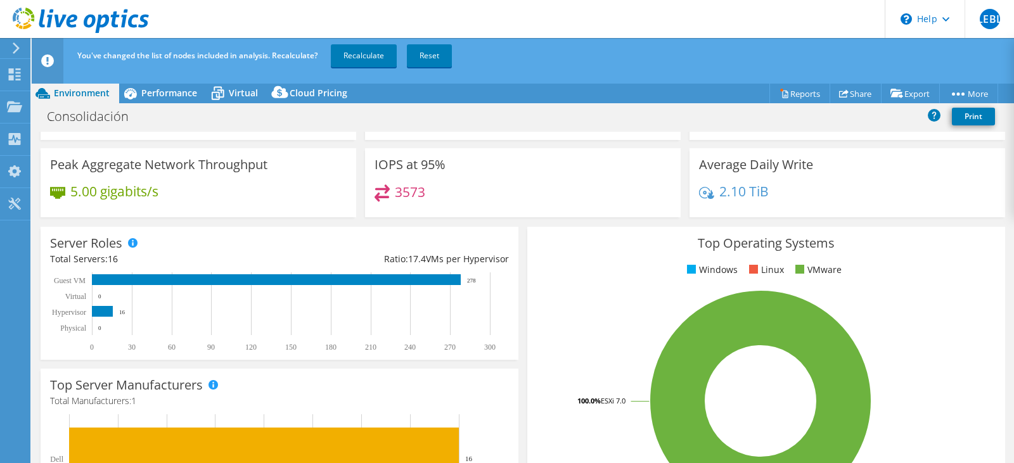
scroll to position [84, 0]
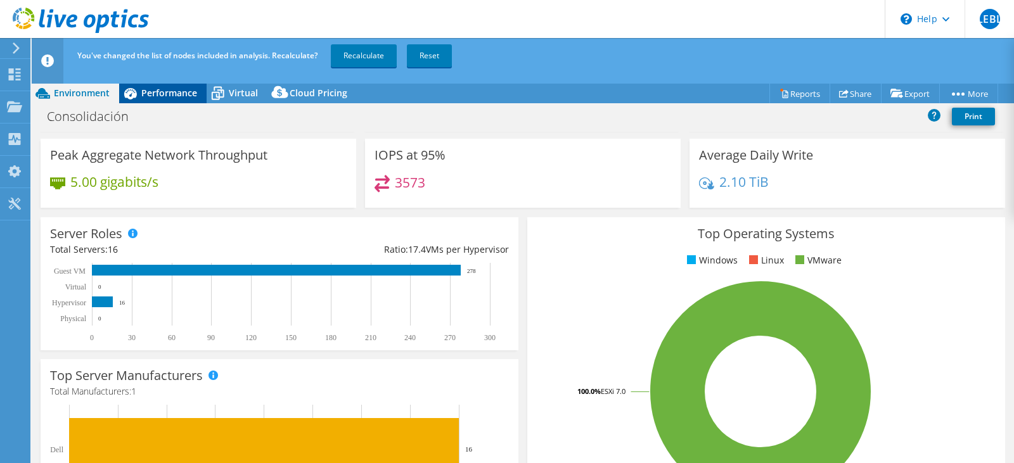
click at [176, 98] on span "Performance" at bounding box center [169, 93] width 56 height 12
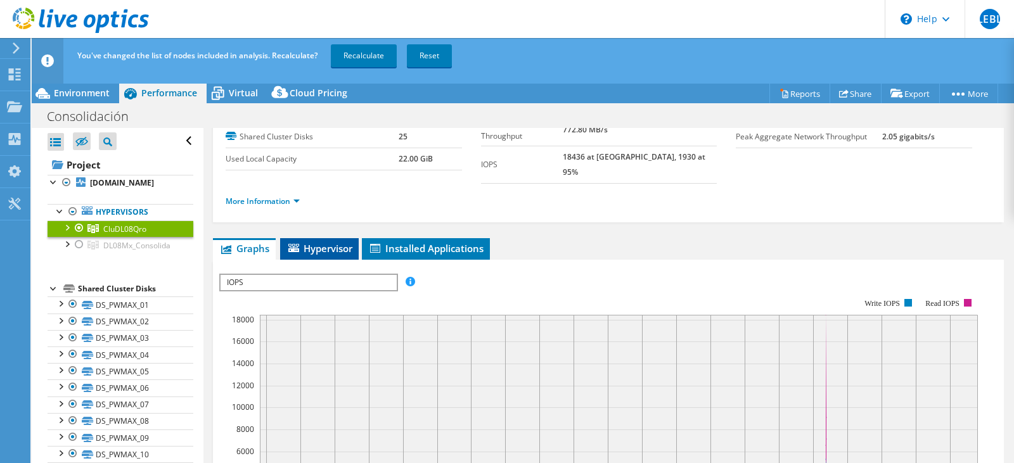
click at [327, 242] on span "Hypervisor" at bounding box center [319, 248] width 66 height 13
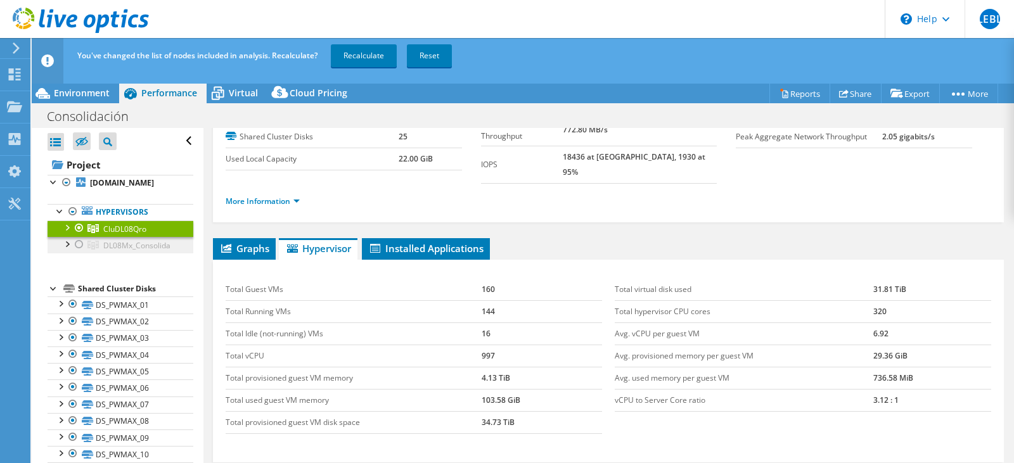
click at [87, 248] on icon at bounding box center [92, 245] width 11 height 9
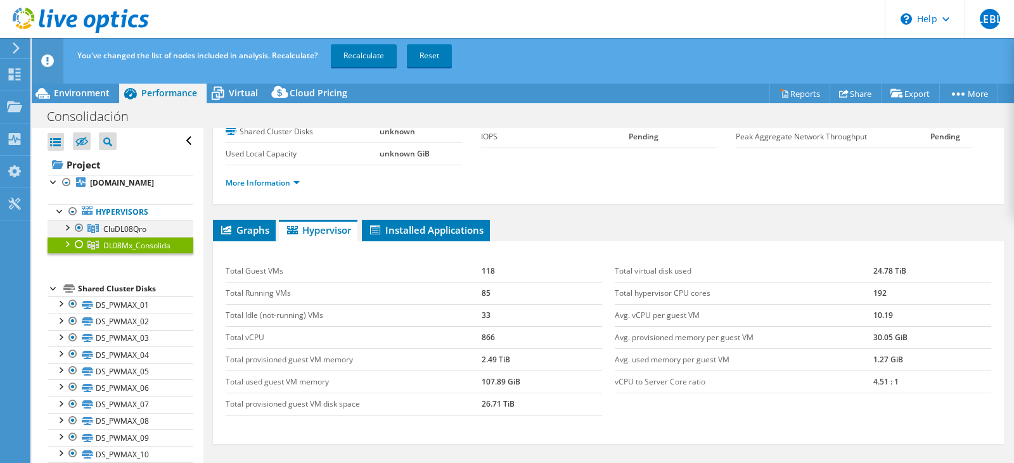
click at [77, 229] on div at bounding box center [79, 228] width 13 height 15
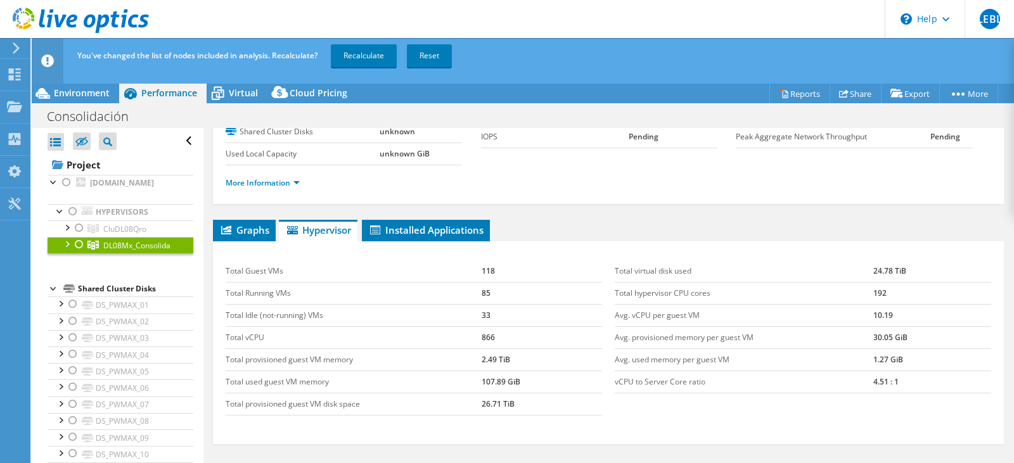
click at [81, 243] on div at bounding box center [79, 244] width 13 height 15
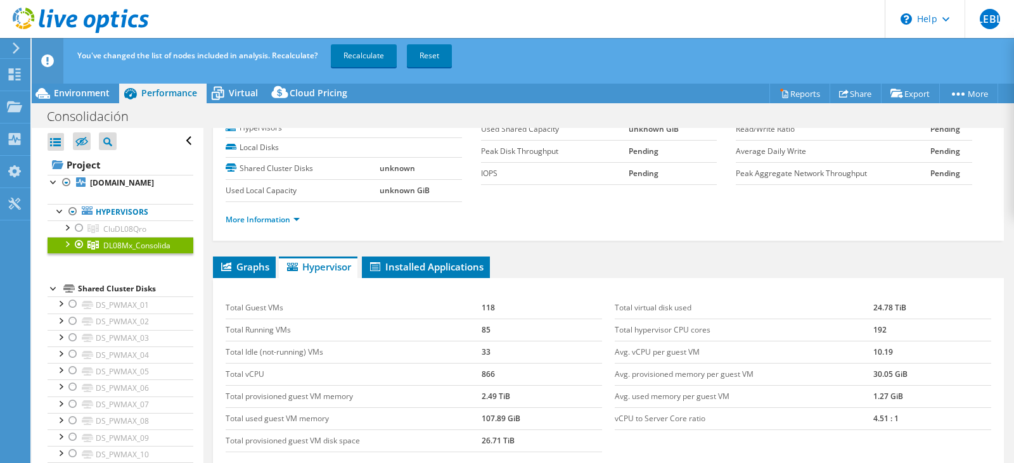
scroll to position [63, 0]
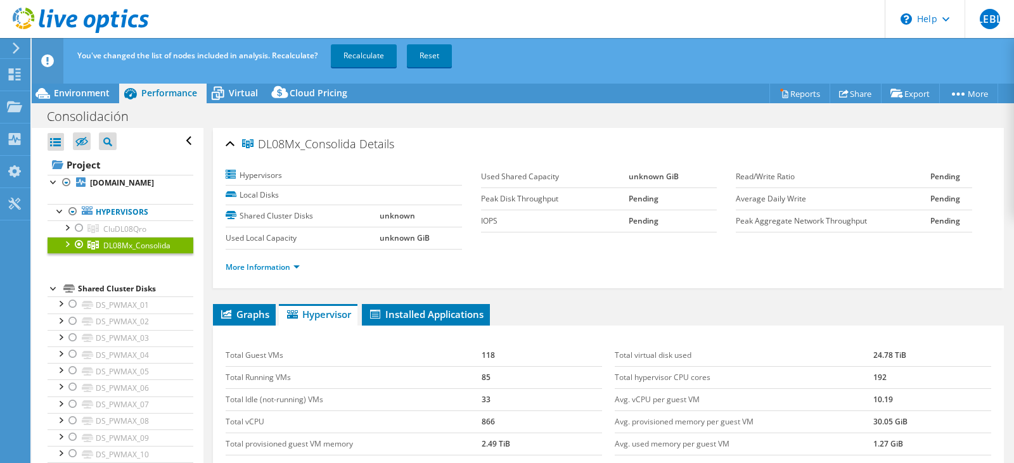
select select "USD"
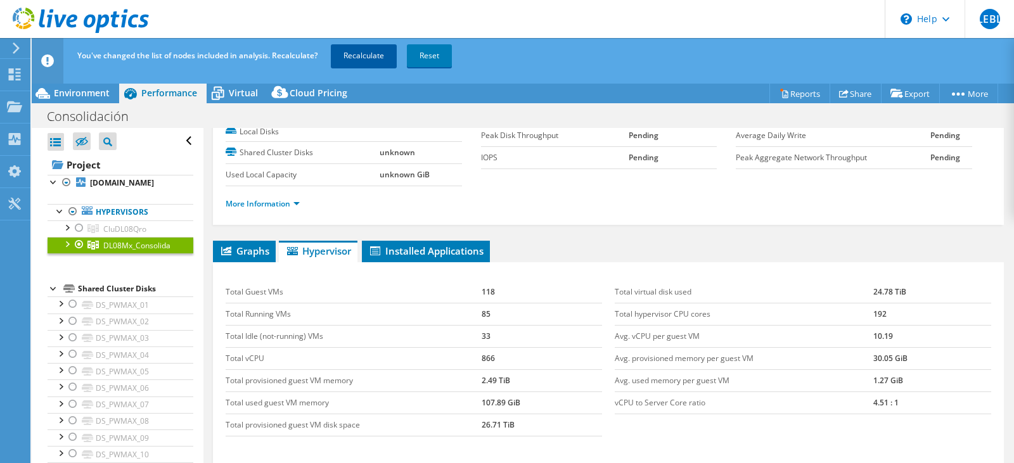
click at [368, 62] on link "Recalculate" at bounding box center [364, 55] width 66 height 23
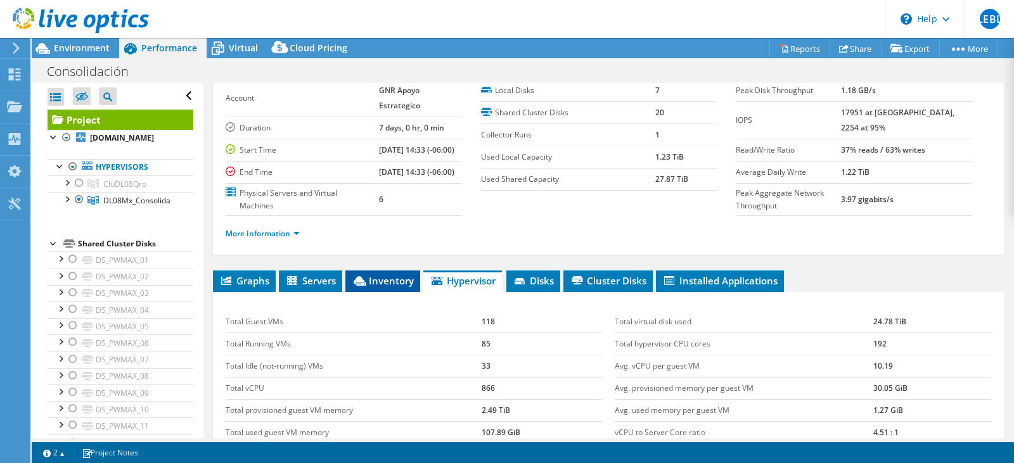
click at [393, 287] on span "Inventory" at bounding box center [383, 280] width 62 height 13
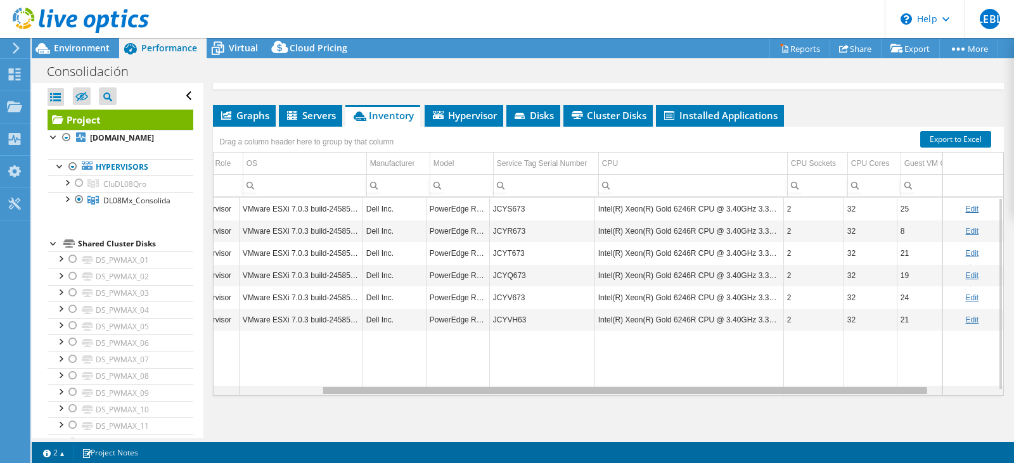
scroll to position [0, 140]
drag, startPoint x: 587, startPoint y: 405, endPoint x: 703, endPoint y: 404, distance: 115.3
click at [703, 404] on body "LEBL End User Luis Eduardo Bustamante Lopez luis.bustamante@gnr.com.mx GNR Apoy…" at bounding box center [507, 231] width 1014 height 463
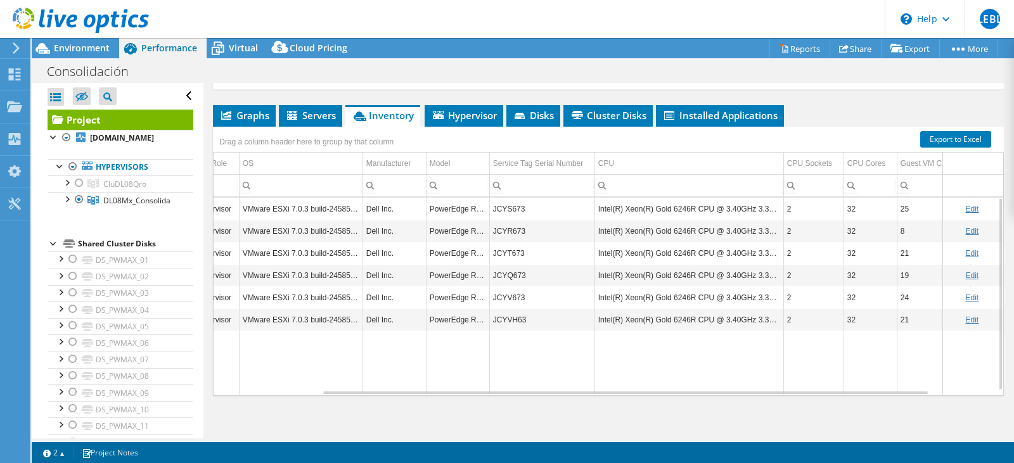
click at [513, 286] on td "JCYQ673" at bounding box center [541, 275] width 105 height 22
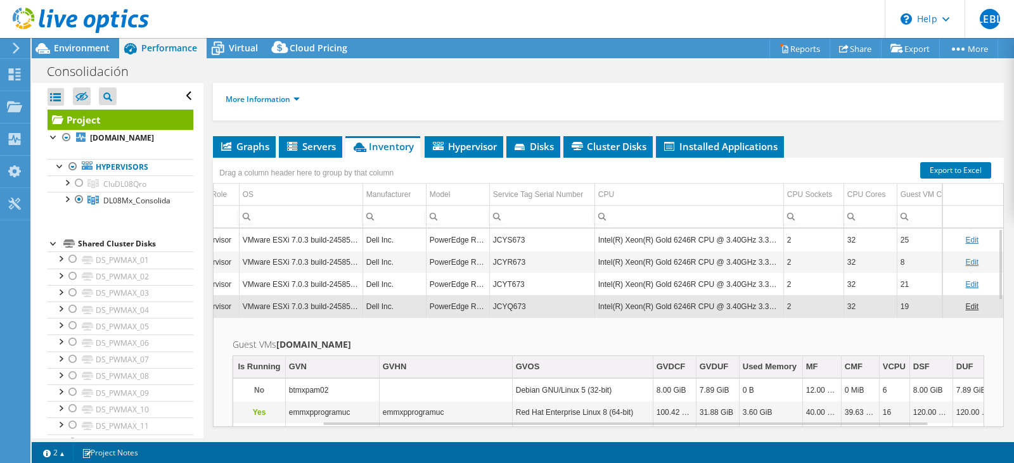
scroll to position [186, 0]
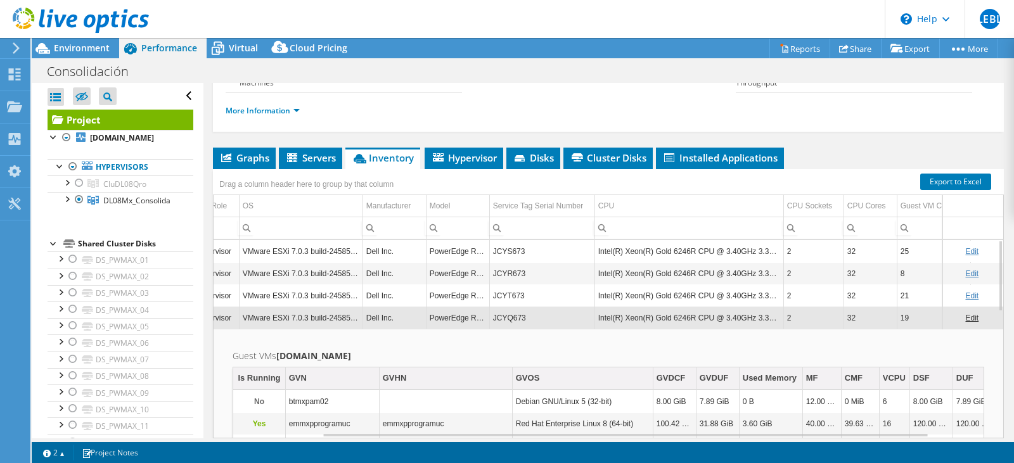
click at [517, 307] on td "JCYT673" at bounding box center [541, 296] width 105 height 22
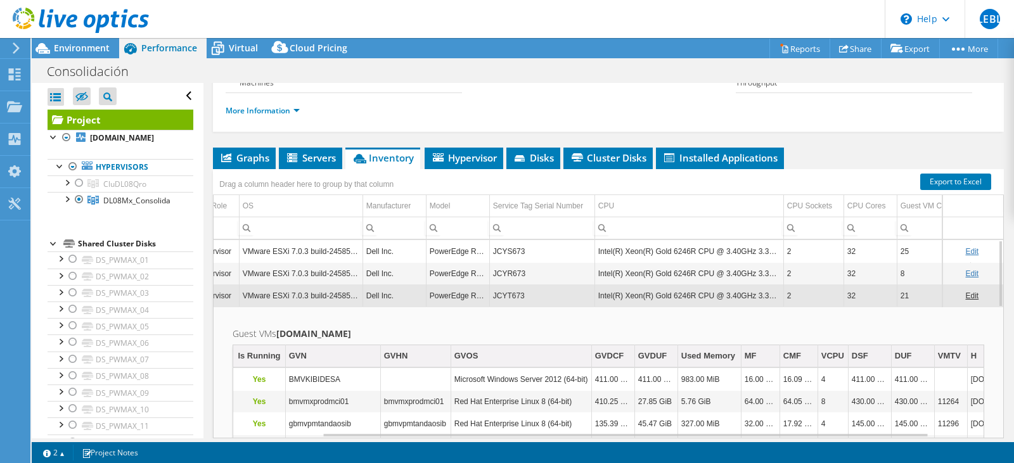
click at [524, 285] on td "JCYR673" at bounding box center [541, 273] width 105 height 22
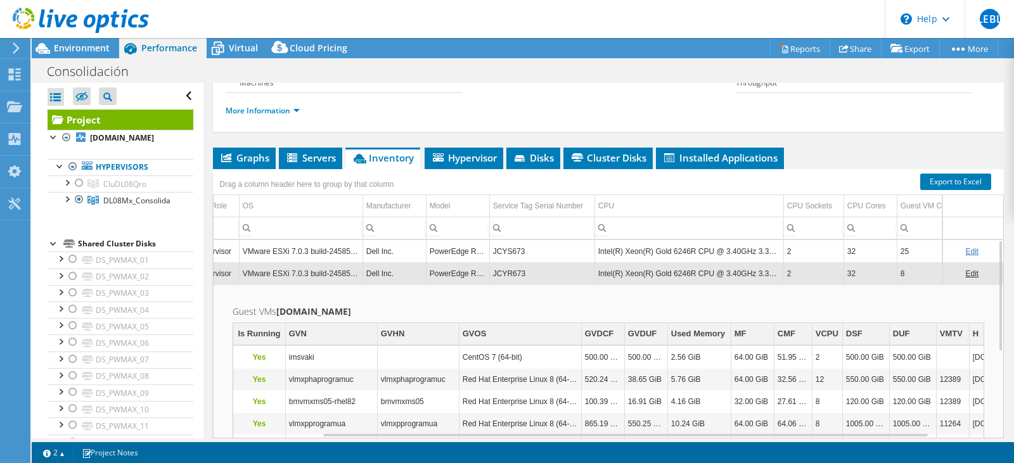
click at [525, 262] on td "JCYS673" at bounding box center [541, 251] width 105 height 22
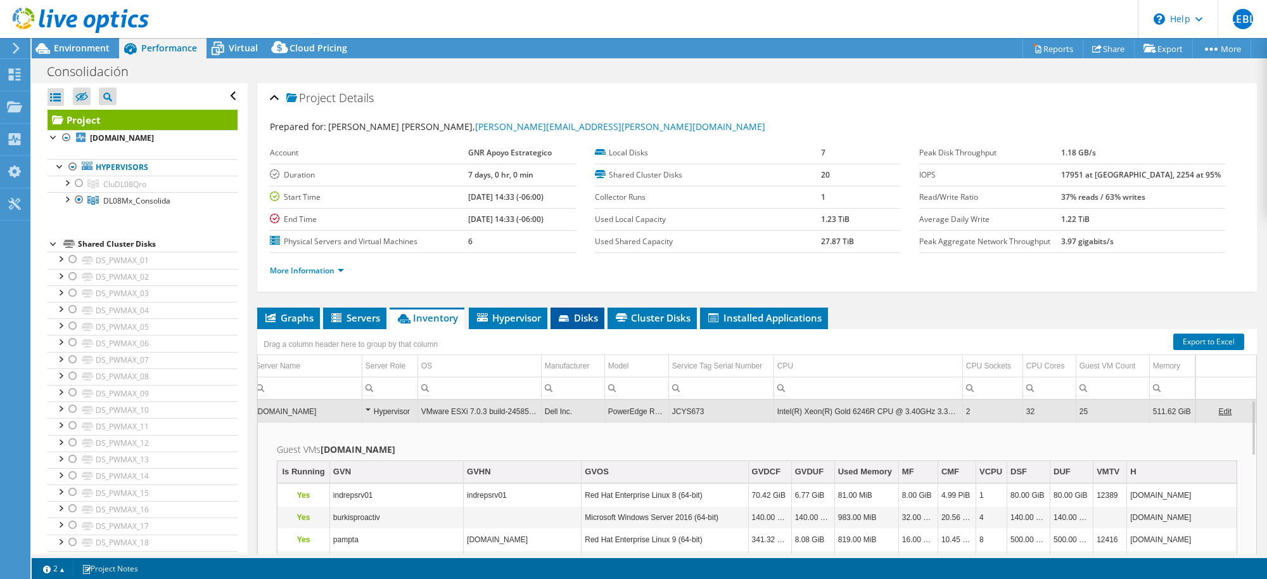
scroll to position [0, 0]
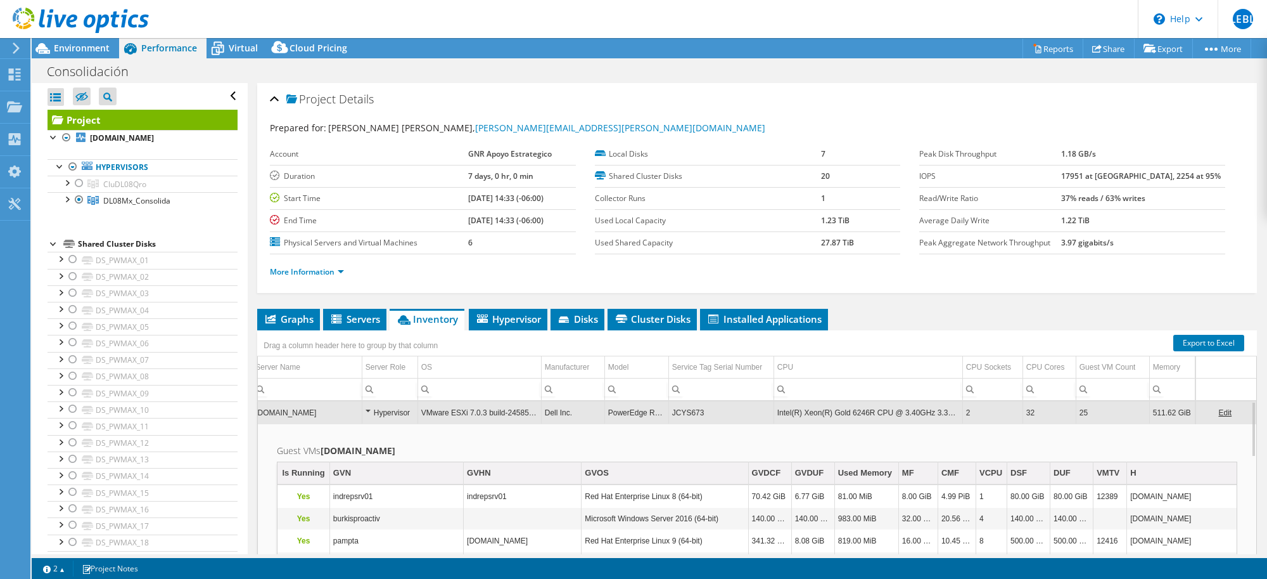
click at [277, 97] on div "Project Details" at bounding box center [757, 99] width 975 height 27
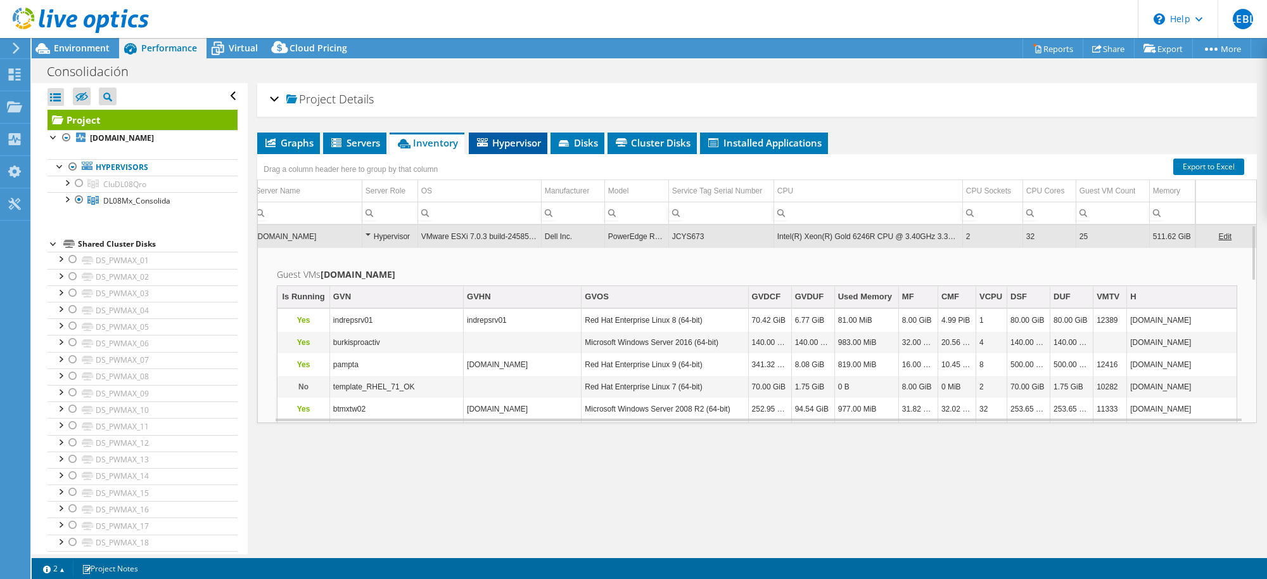
click at [523, 139] on span "Hypervisor" at bounding box center [508, 142] width 66 height 13
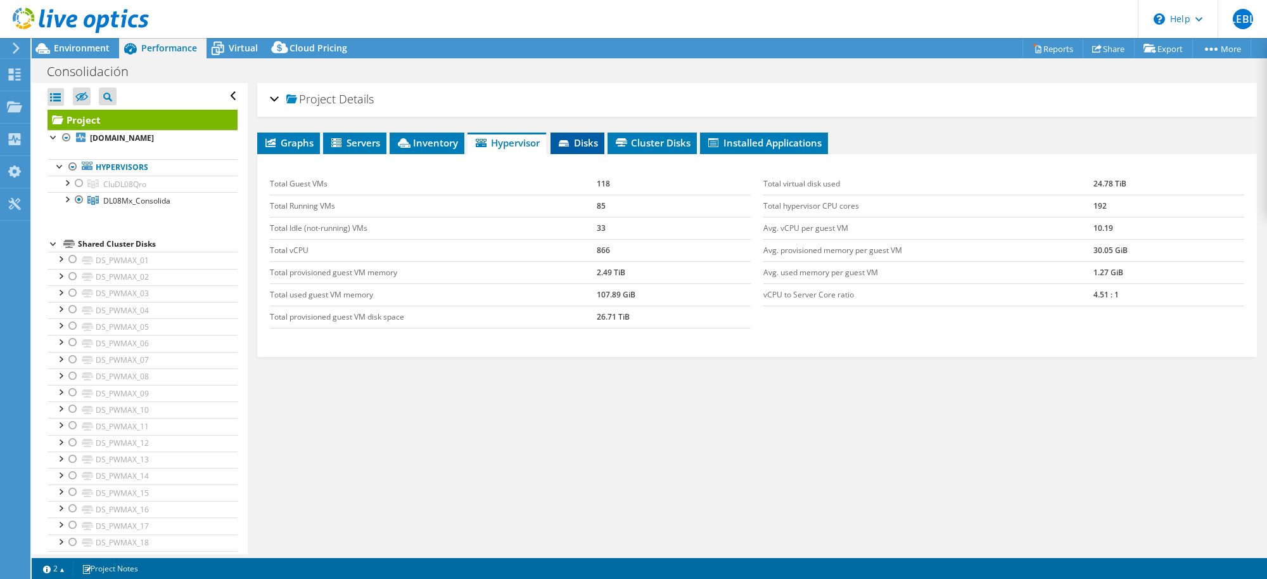
click at [575, 144] on span "Disks" at bounding box center [577, 142] width 41 height 13
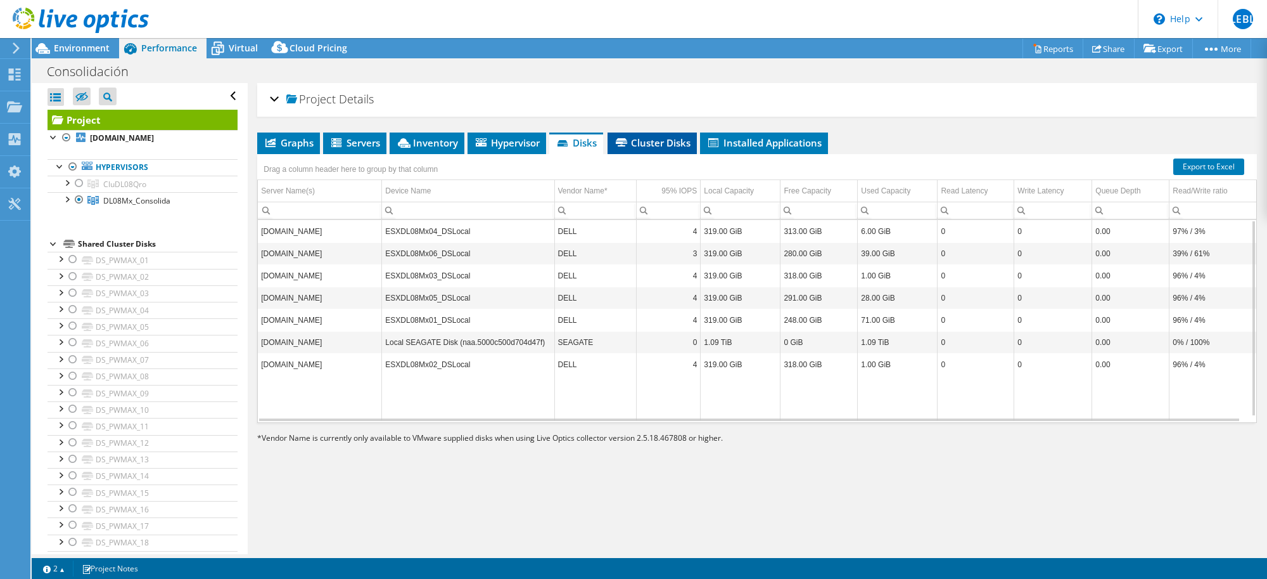
click at [667, 139] on span "Cluster Disks" at bounding box center [652, 142] width 77 height 13
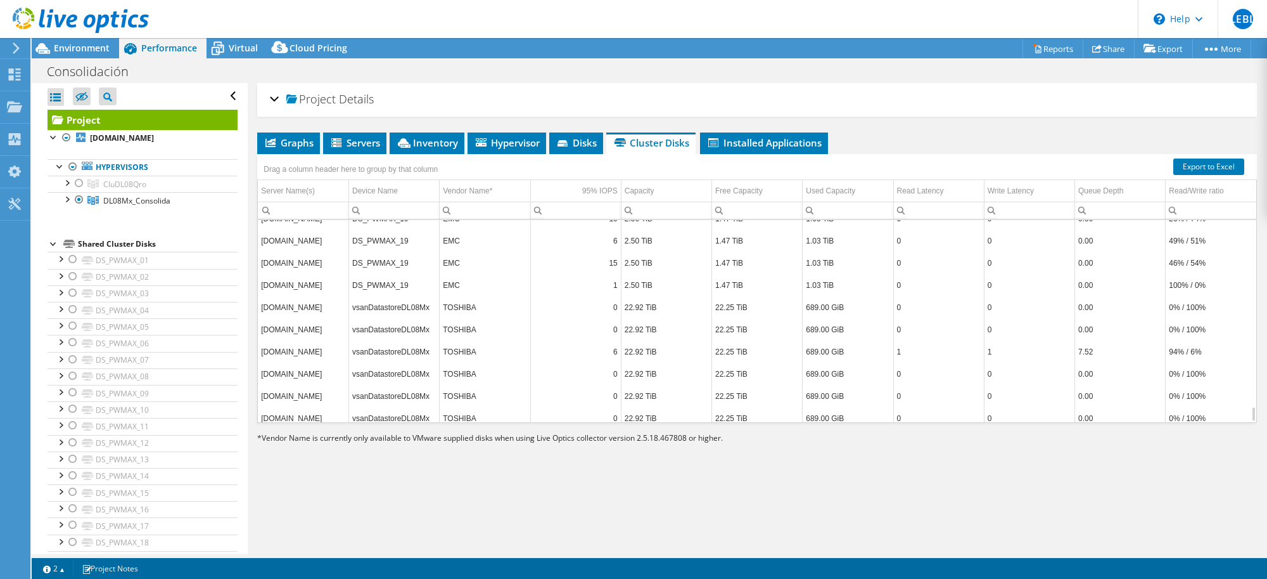
scroll to position [2480, 0]
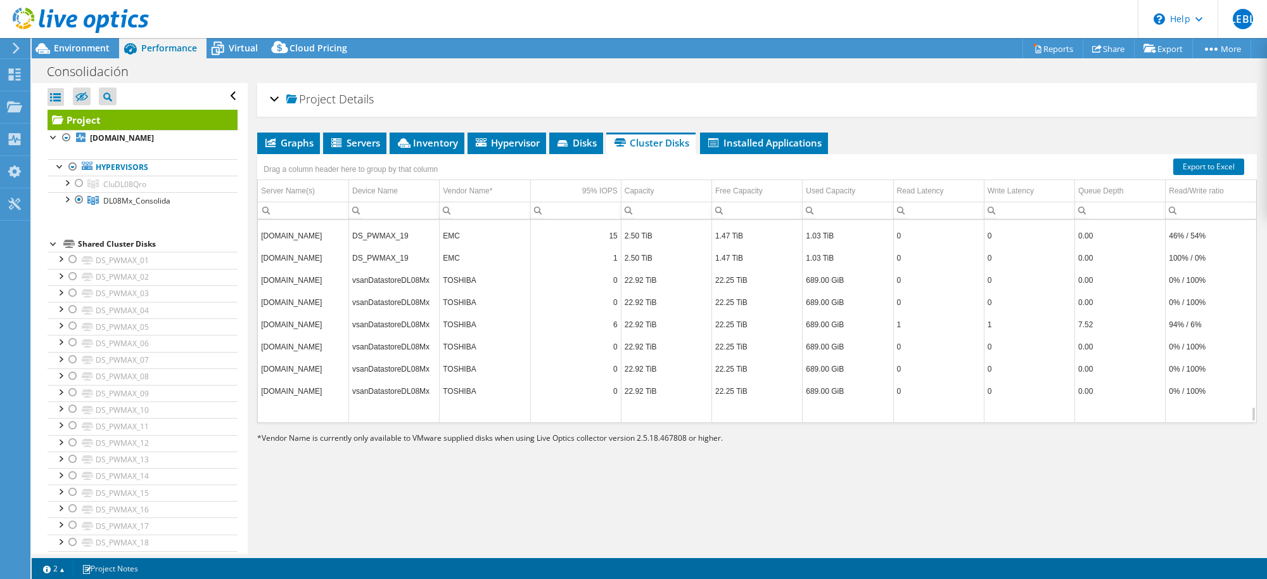
click at [476, 291] on td "TOSHIBA" at bounding box center [485, 280] width 91 height 22
click at [371, 291] on td "vsanDatastoreDL08Mx" at bounding box center [394, 280] width 91 height 22
click at [637, 291] on td "22.92 TiB" at bounding box center [666, 280] width 91 height 22
click at [419, 291] on td "vsanDatastoreDL08Mx" at bounding box center [394, 280] width 91 height 22
click at [444, 313] on td "TOSHIBA" at bounding box center [485, 302] width 91 height 22
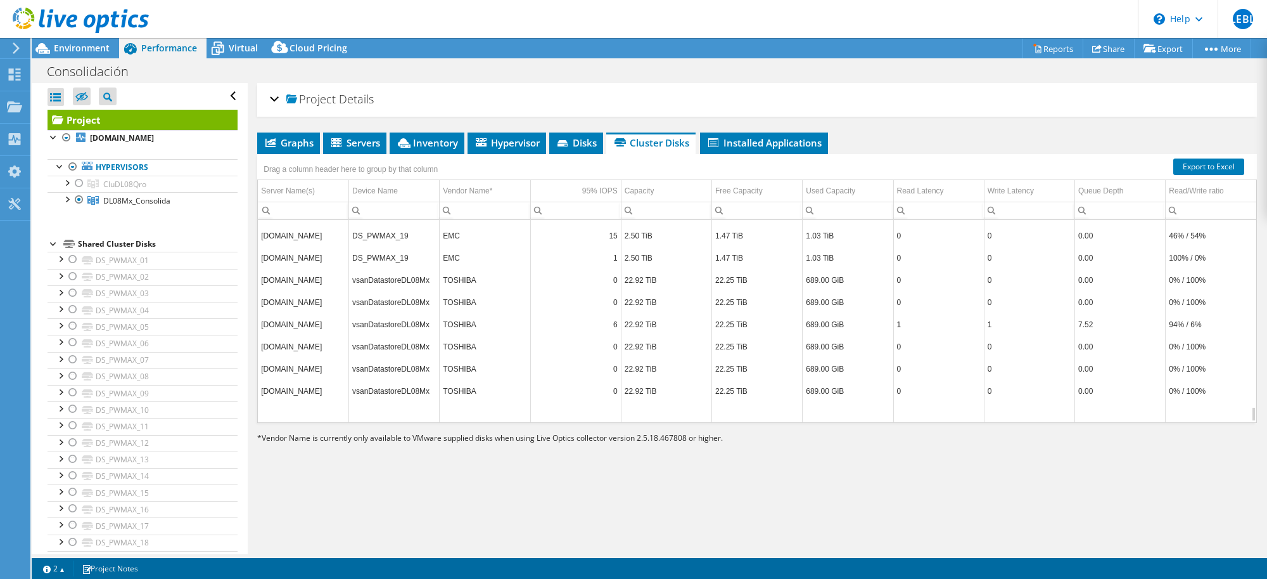
click at [449, 335] on td "TOSHIBA" at bounding box center [485, 324] width 91 height 22
click at [448, 357] on td "TOSHIBA" at bounding box center [485, 346] width 91 height 22
click at [449, 380] on td "TOSHIBA" at bounding box center [485, 368] width 91 height 22
click at [395, 335] on td "vsanDatastoreDL08Mx" at bounding box center [394, 324] width 91 height 22
drag, startPoint x: 350, startPoint y: 343, endPoint x: 1207, endPoint y: 340, distance: 856.8
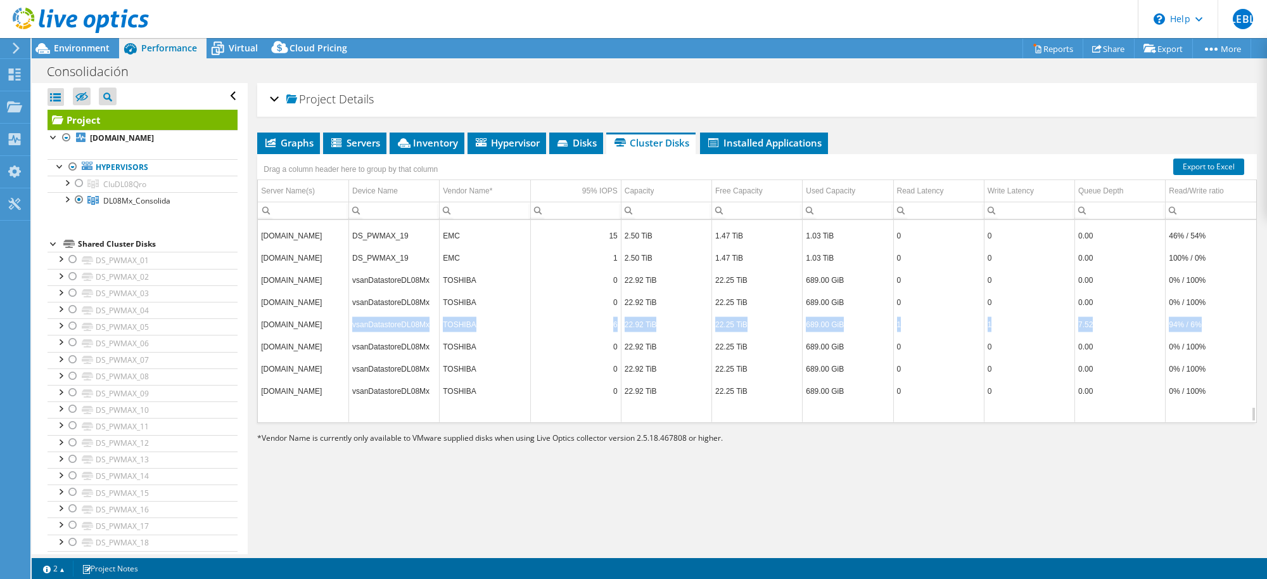
click at [1013, 335] on tr "esxdl08mx03.bmvcorp.com.mx vsanDatastoreDL08Mx TOSHIBA 6 22.92 TiB 22.25 TiB 68…" at bounding box center [757, 324] width 999 height 22
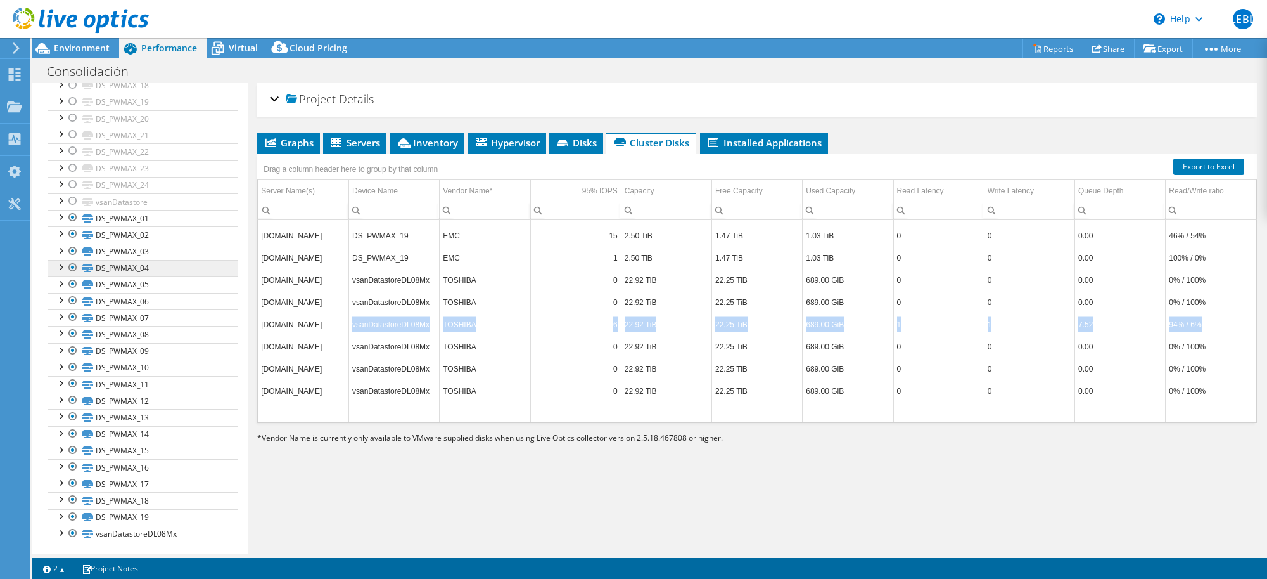
scroll to position [467, 0]
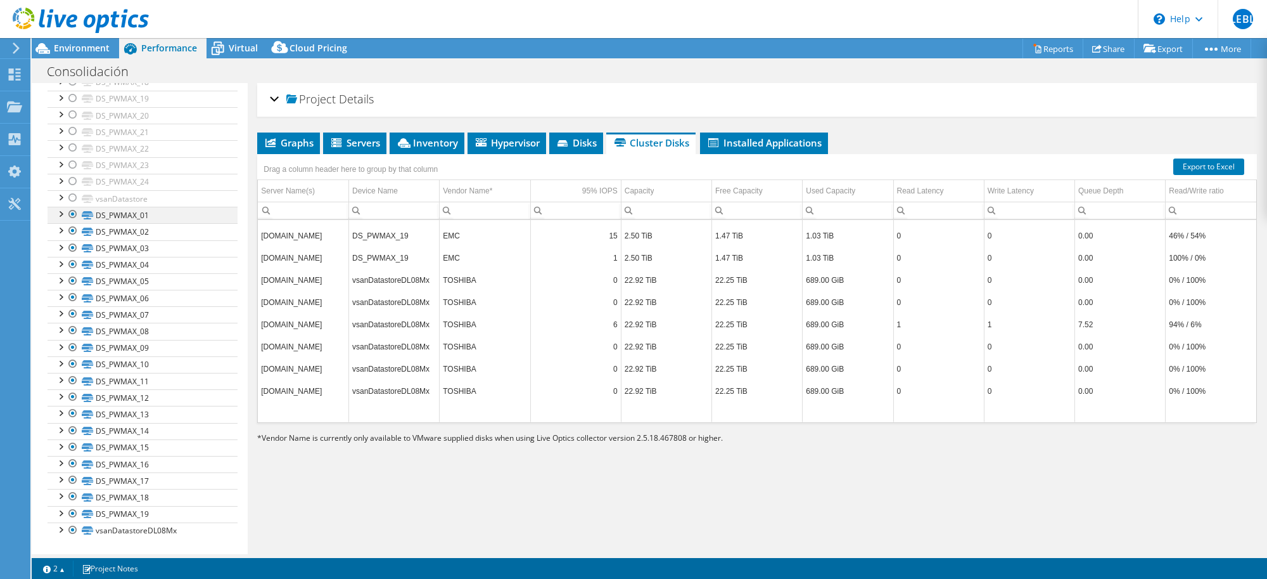
click at [73, 210] on div at bounding box center [73, 214] width 13 height 15
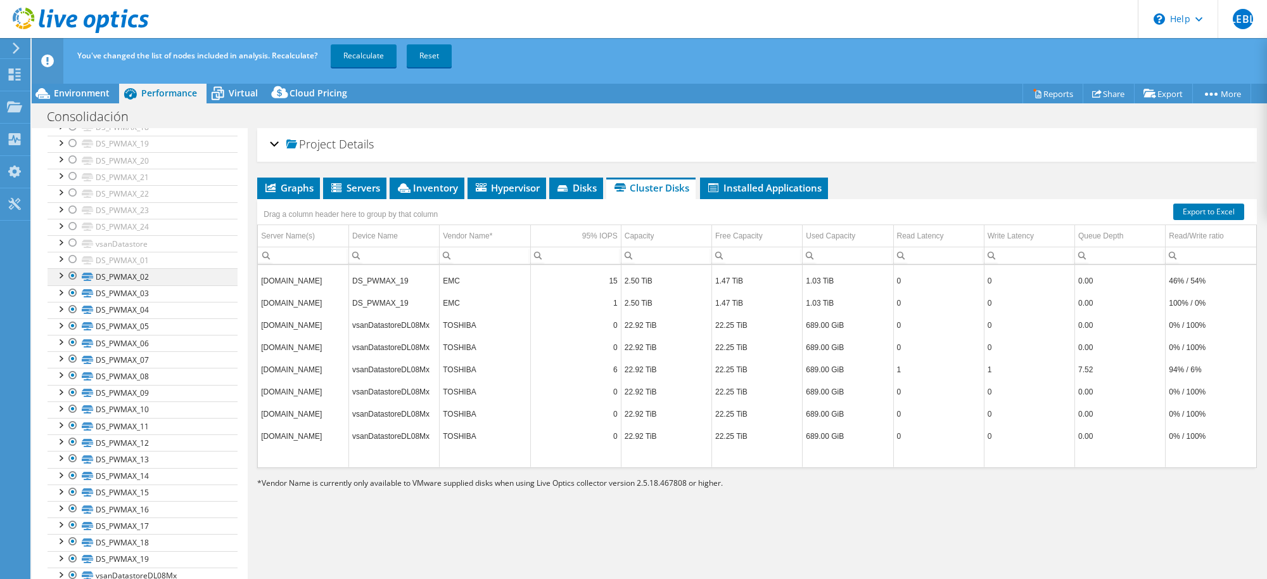
click at [68, 276] on div at bounding box center [73, 275] width 13 height 15
click at [73, 293] on div at bounding box center [73, 292] width 13 height 15
drag, startPoint x: 74, startPoint y: 299, endPoint x: 72, endPoint y: 306, distance: 7.2
click at [72, 306] on div at bounding box center [73, 309] width 13 height 15
click at [76, 326] on div at bounding box center [73, 325] width 13 height 15
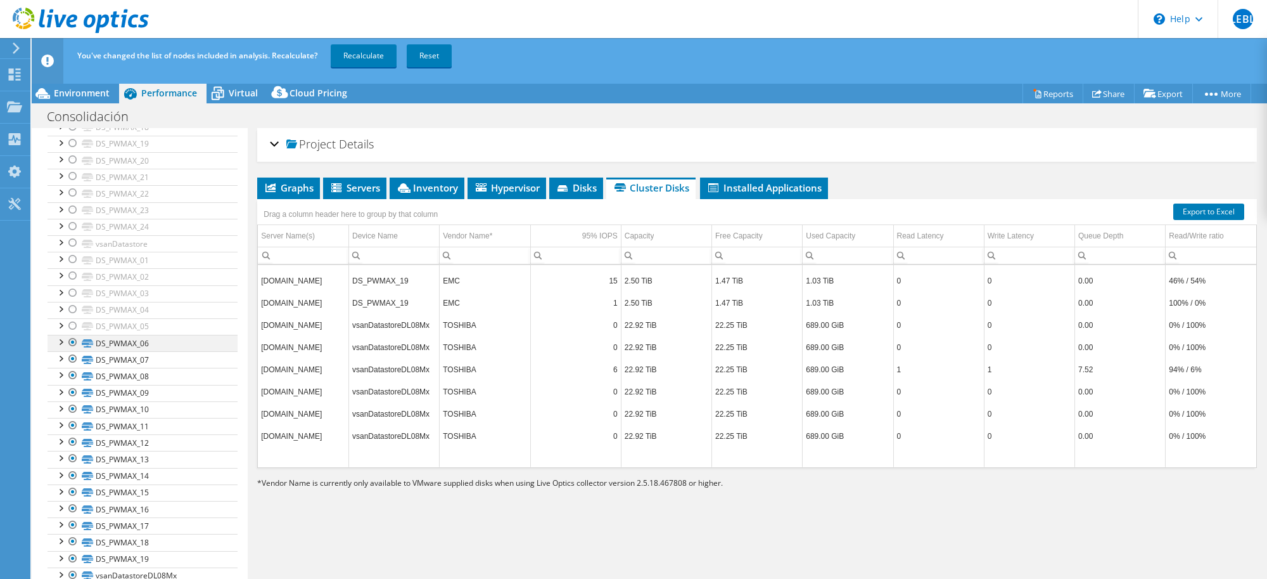
click at [74, 341] on div at bounding box center [73, 342] width 13 height 15
click at [74, 359] on div at bounding box center [73, 358] width 13 height 15
click at [74, 374] on div at bounding box center [73, 375] width 13 height 15
click at [72, 392] on div at bounding box center [73, 392] width 13 height 15
click at [72, 409] on div at bounding box center [73, 408] width 13 height 15
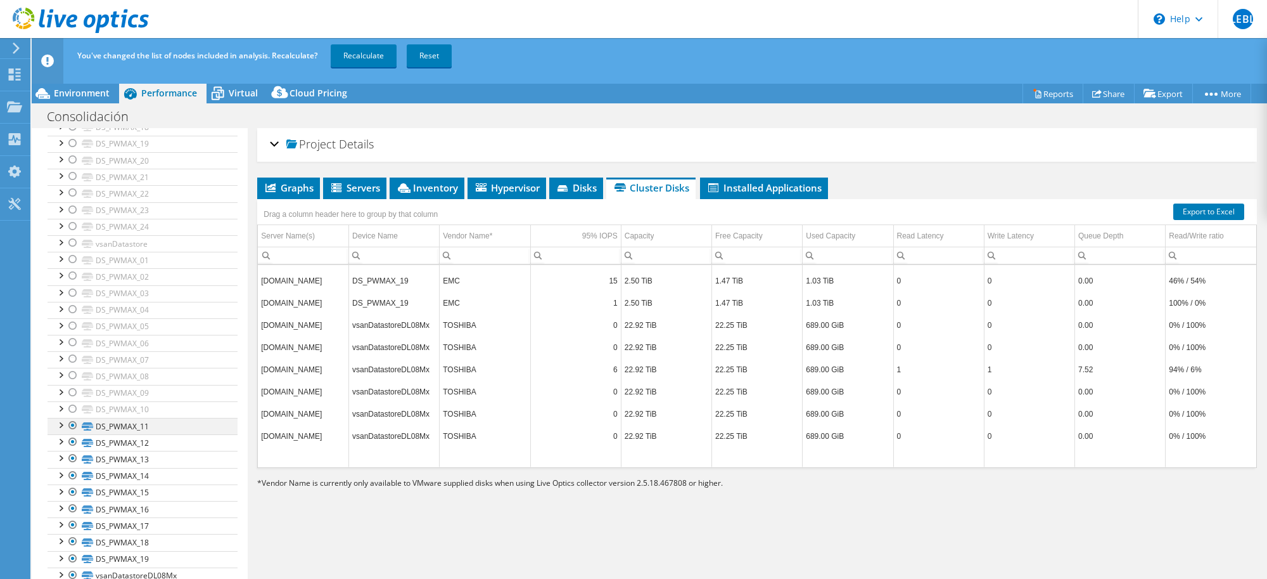
click at [75, 426] on div at bounding box center [73, 425] width 13 height 15
click at [75, 441] on div at bounding box center [73, 441] width 13 height 15
click at [75, 456] on div at bounding box center [73, 458] width 13 height 15
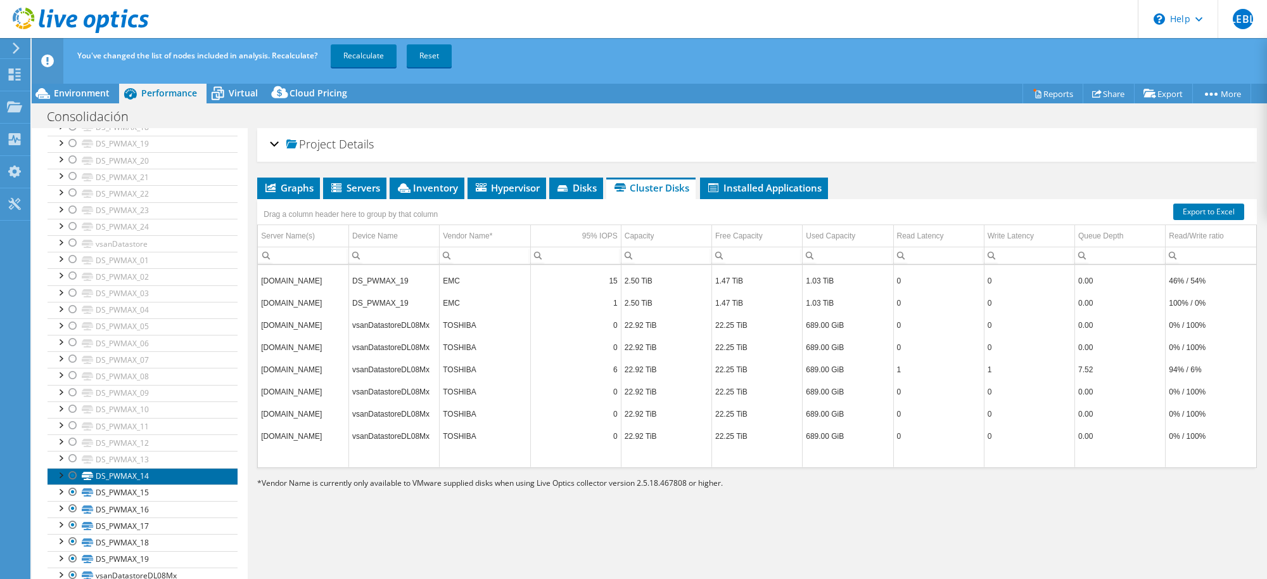
click at [119, 463] on link "DS_PWMAX_14" at bounding box center [143, 476] width 190 height 16
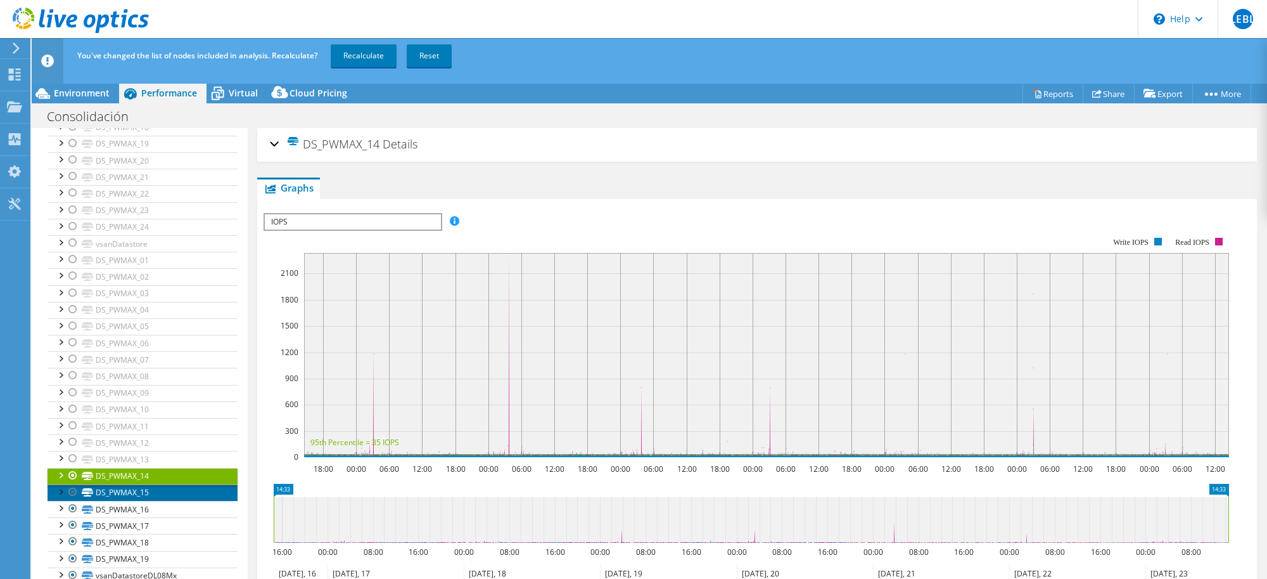
click at [121, 463] on link "DS_PWMAX_15" at bounding box center [143, 492] width 190 height 16
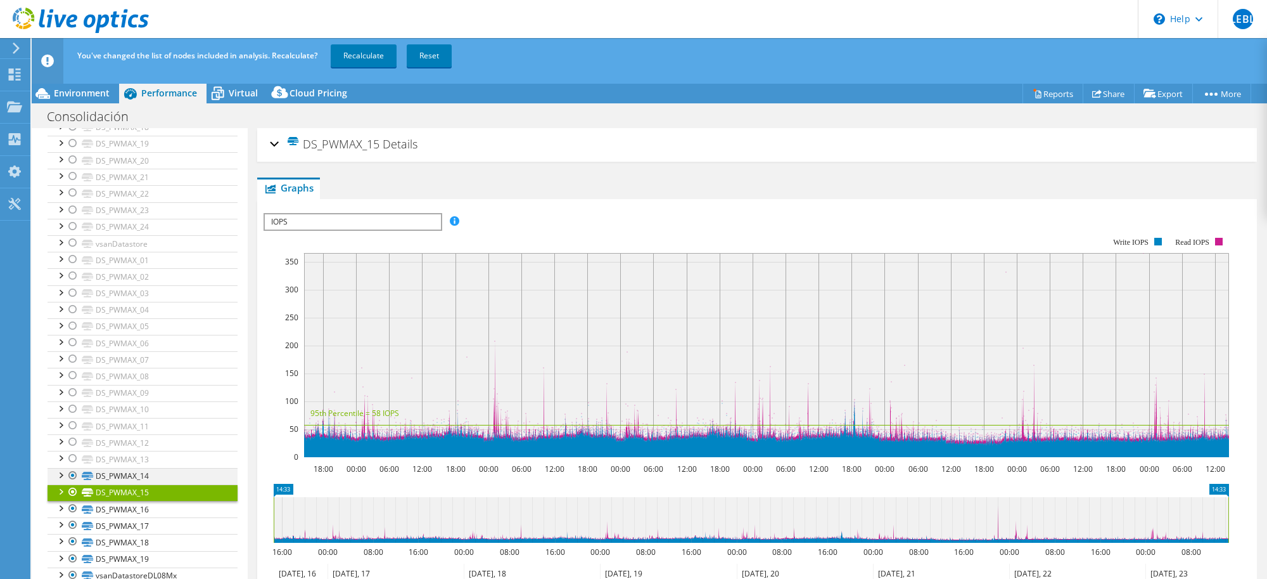
click at [68, 463] on div at bounding box center [73, 475] width 13 height 15
click at [71, 463] on div at bounding box center [73, 491] width 13 height 15
click at [72, 463] on div at bounding box center [73, 508] width 13 height 15
click at [72, 463] on div at bounding box center [73, 524] width 13 height 15
click at [74, 463] on div at bounding box center [73, 541] width 13 height 15
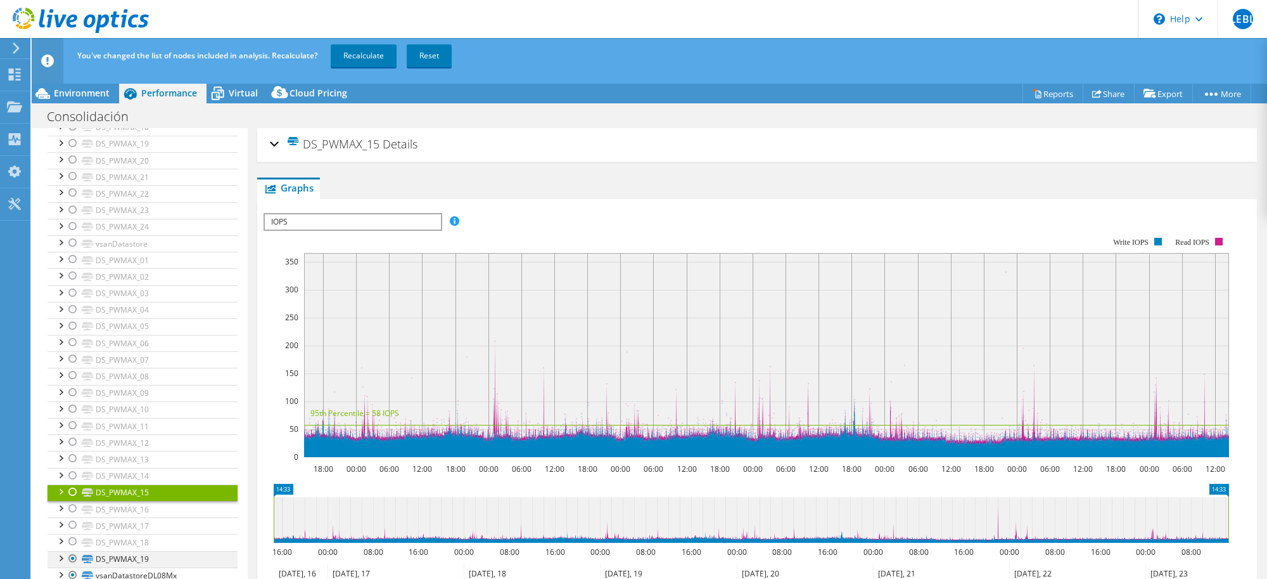
click at [72, 463] on div at bounding box center [73, 558] width 13 height 15
click at [165, 463] on link "vsanDatastoreDL08Mx" at bounding box center [143, 575] width 190 height 16
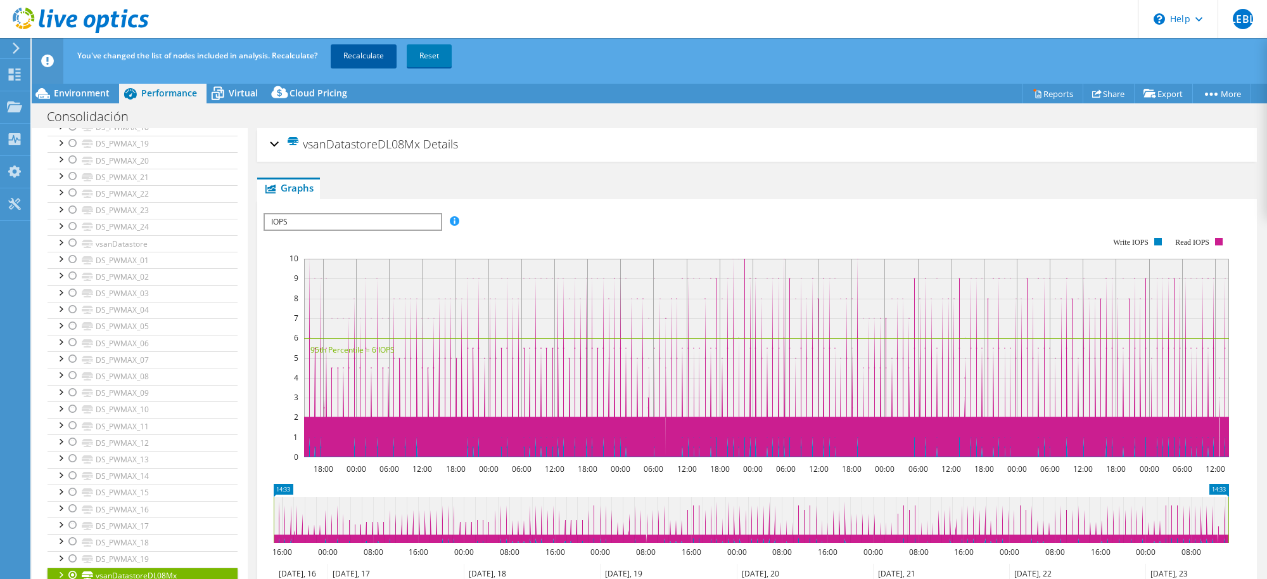
click at [372, 54] on link "Recalculate" at bounding box center [364, 55] width 66 height 23
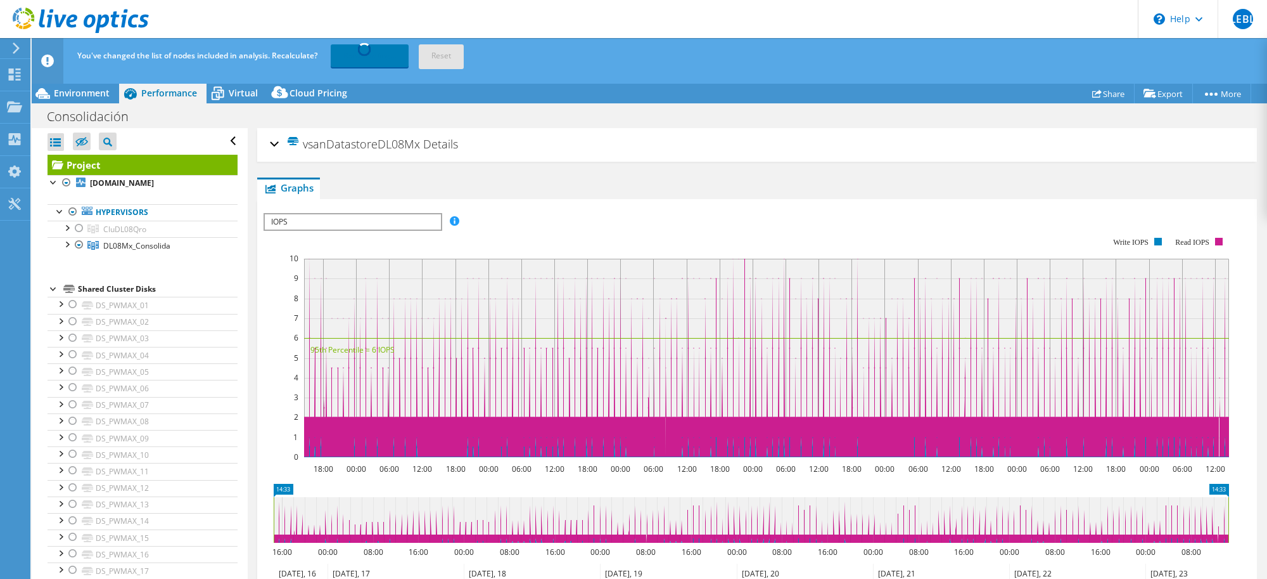
select select "USD"
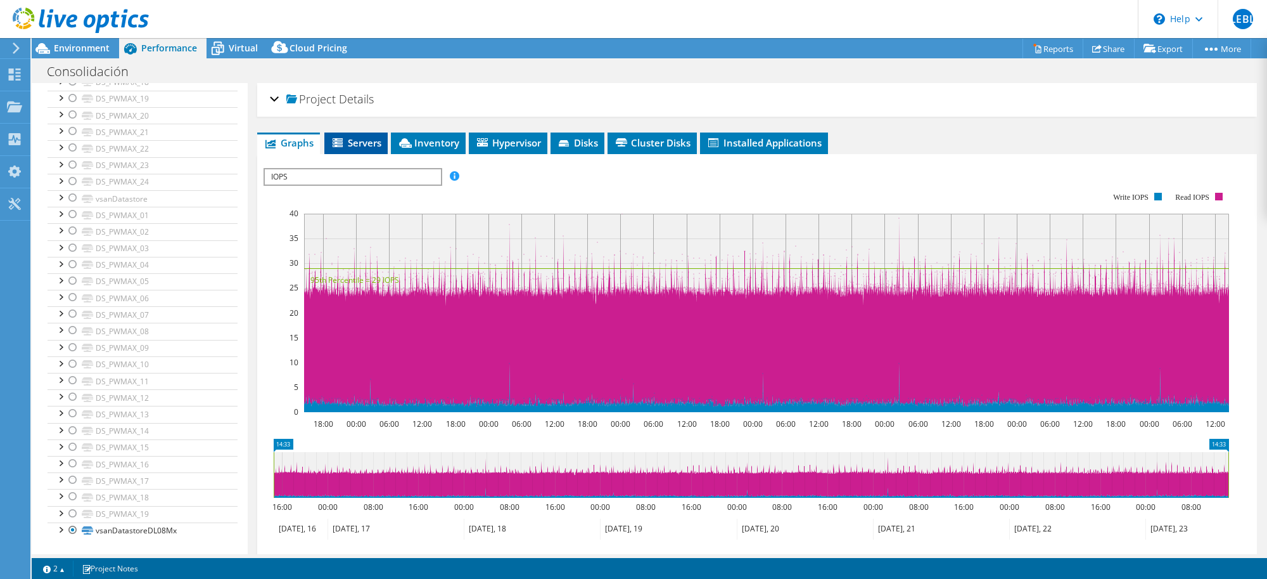
click at [366, 141] on span "Servers" at bounding box center [356, 142] width 51 height 13
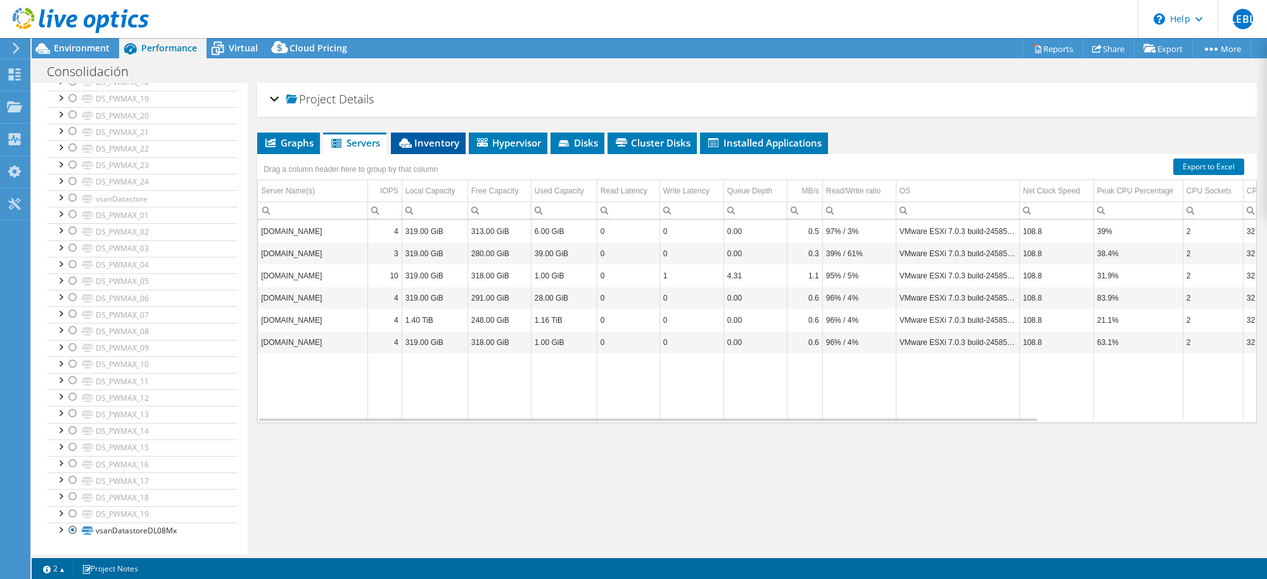
click at [439, 143] on span "Inventory" at bounding box center [428, 142] width 62 height 13
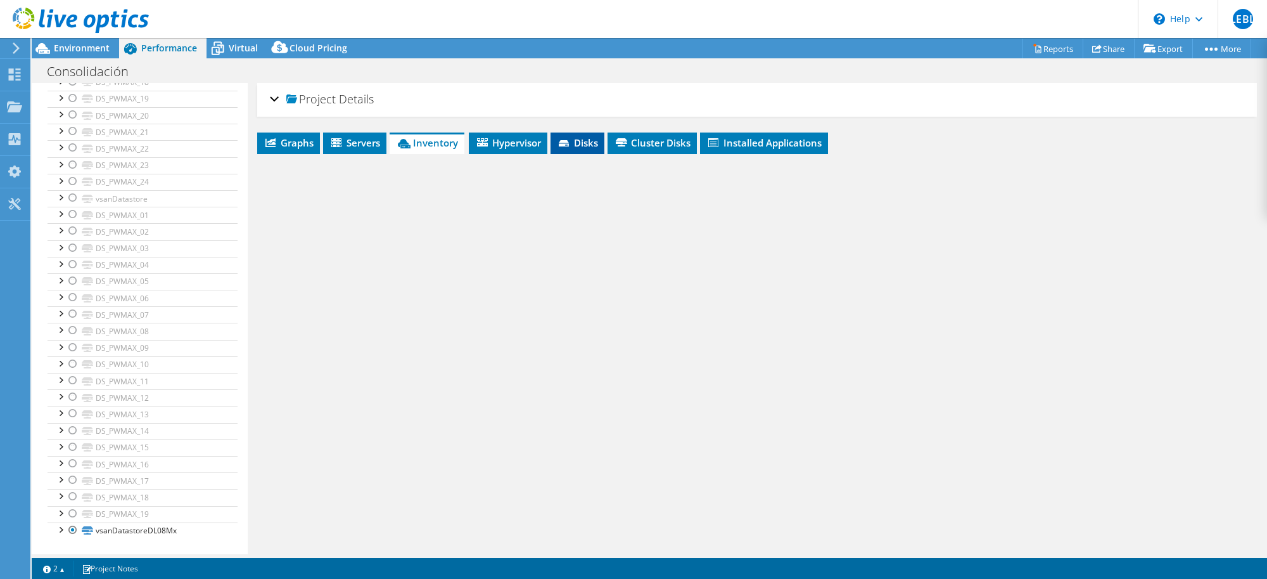
click at [580, 143] on span "Disks" at bounding box center [577, 142] width 41 height 13
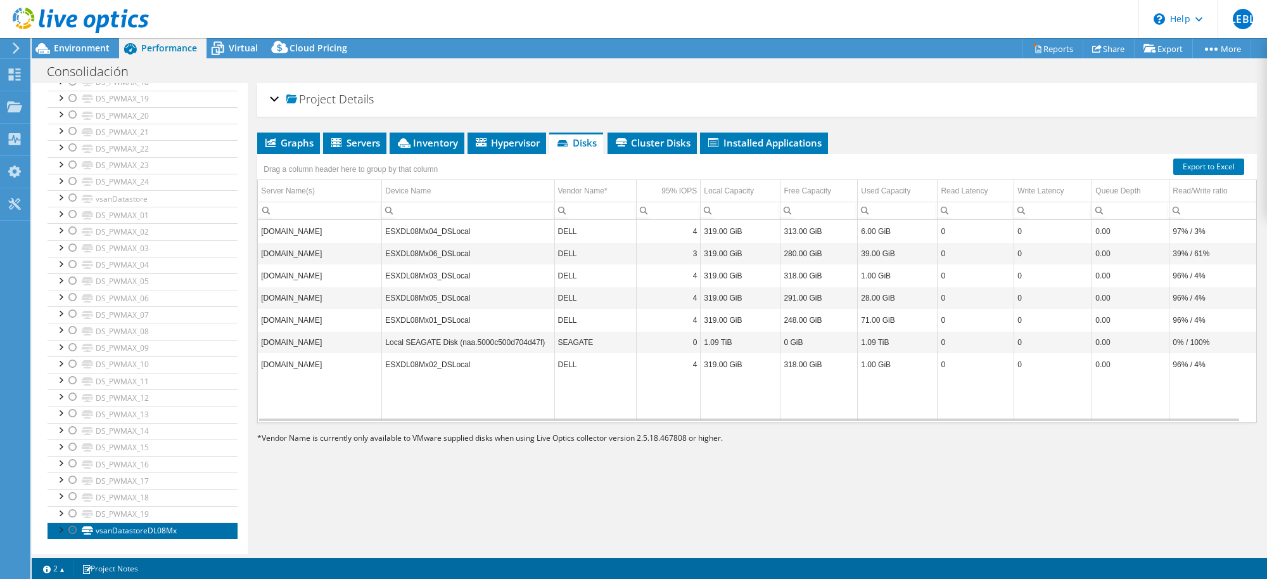
click at [151, 536] on link "vsanDatastoreDL08Mx" at bounding box center [143, 530] width 190 height 16
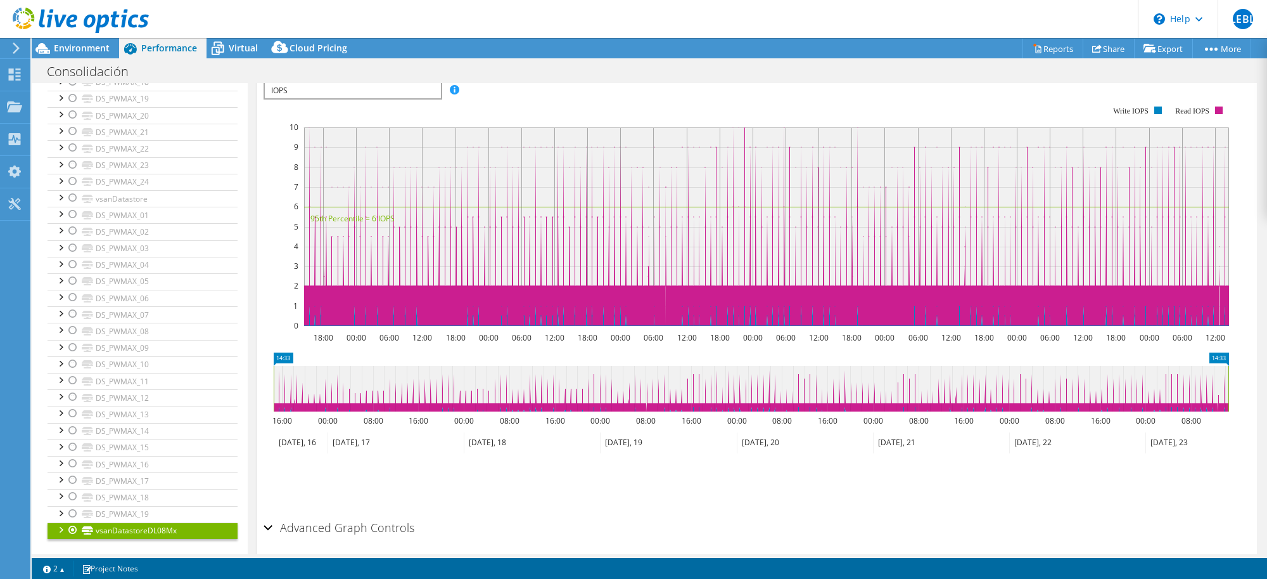
scroll to position [132, 0]
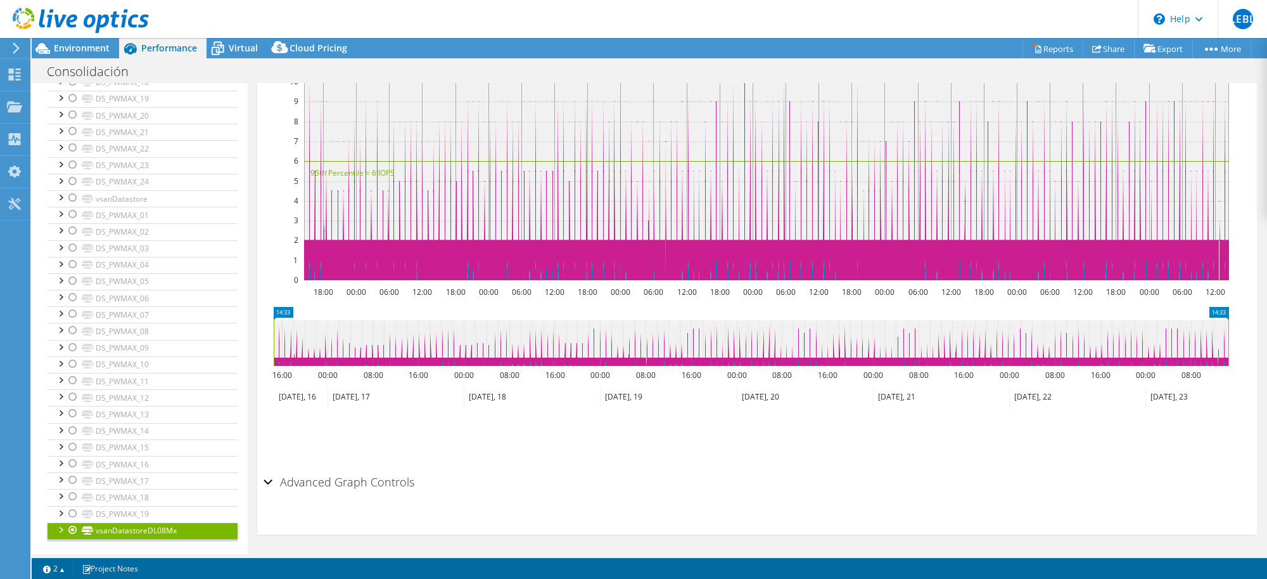
click at [271, 479] on div "Advanced Graph Controls" at bounding box center [757, 482] width 987 height 27
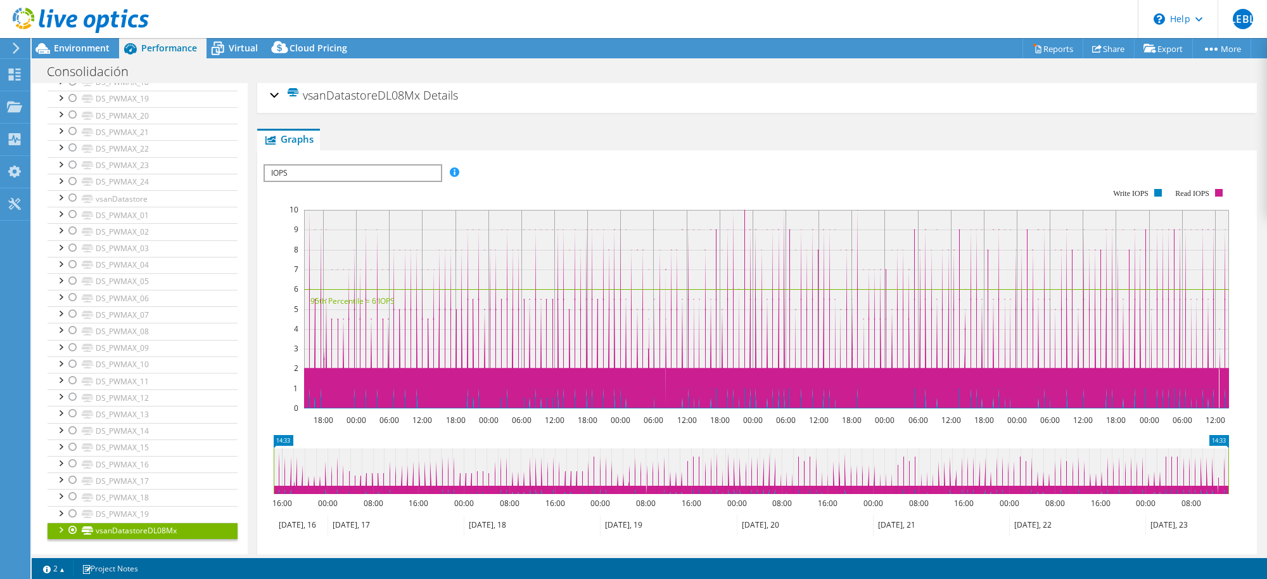
scroll to position [0, 0]
